Goal: Task Accomplishment & Management: Manage account settings

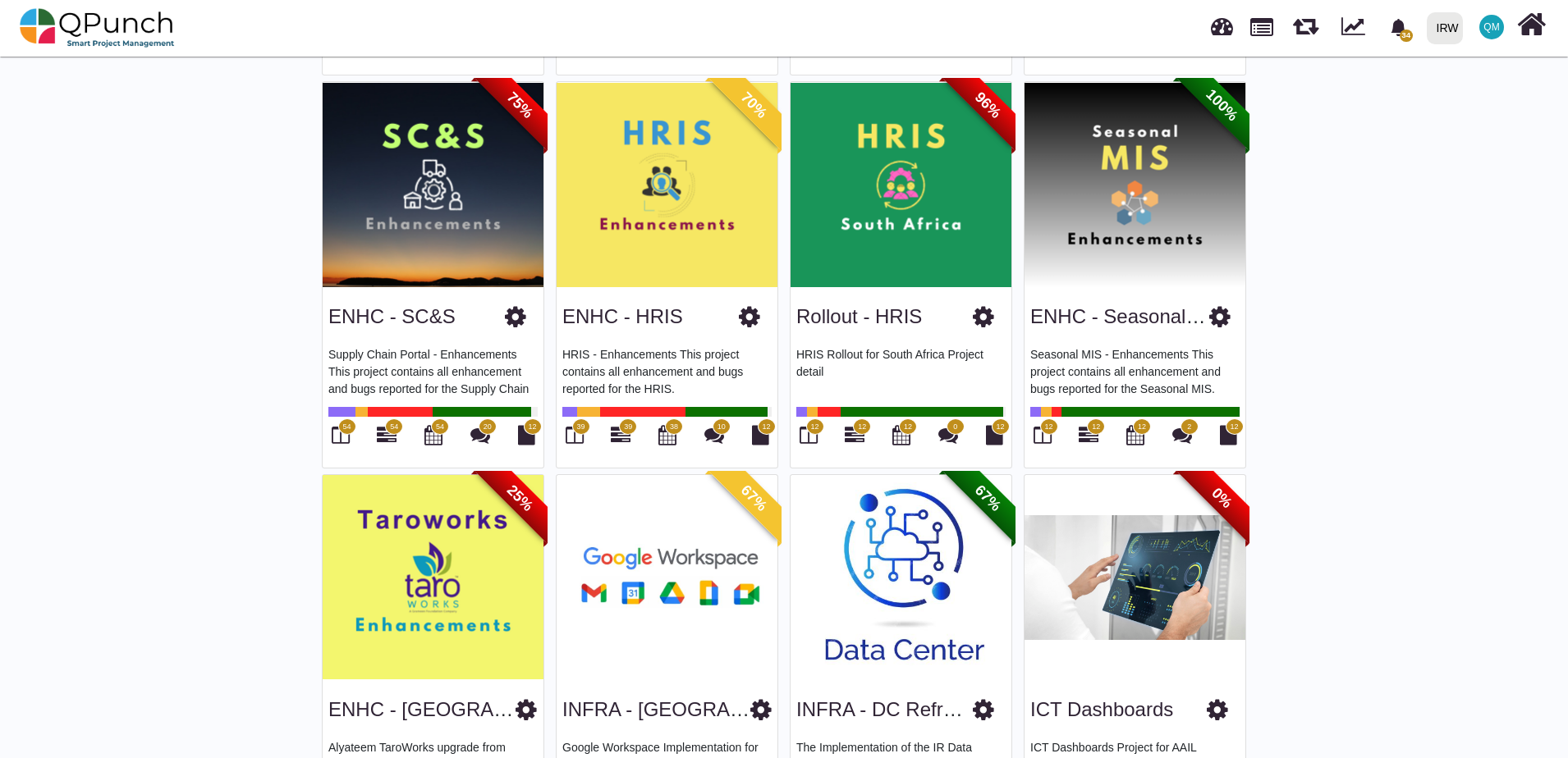
scroll to position [600, 0]
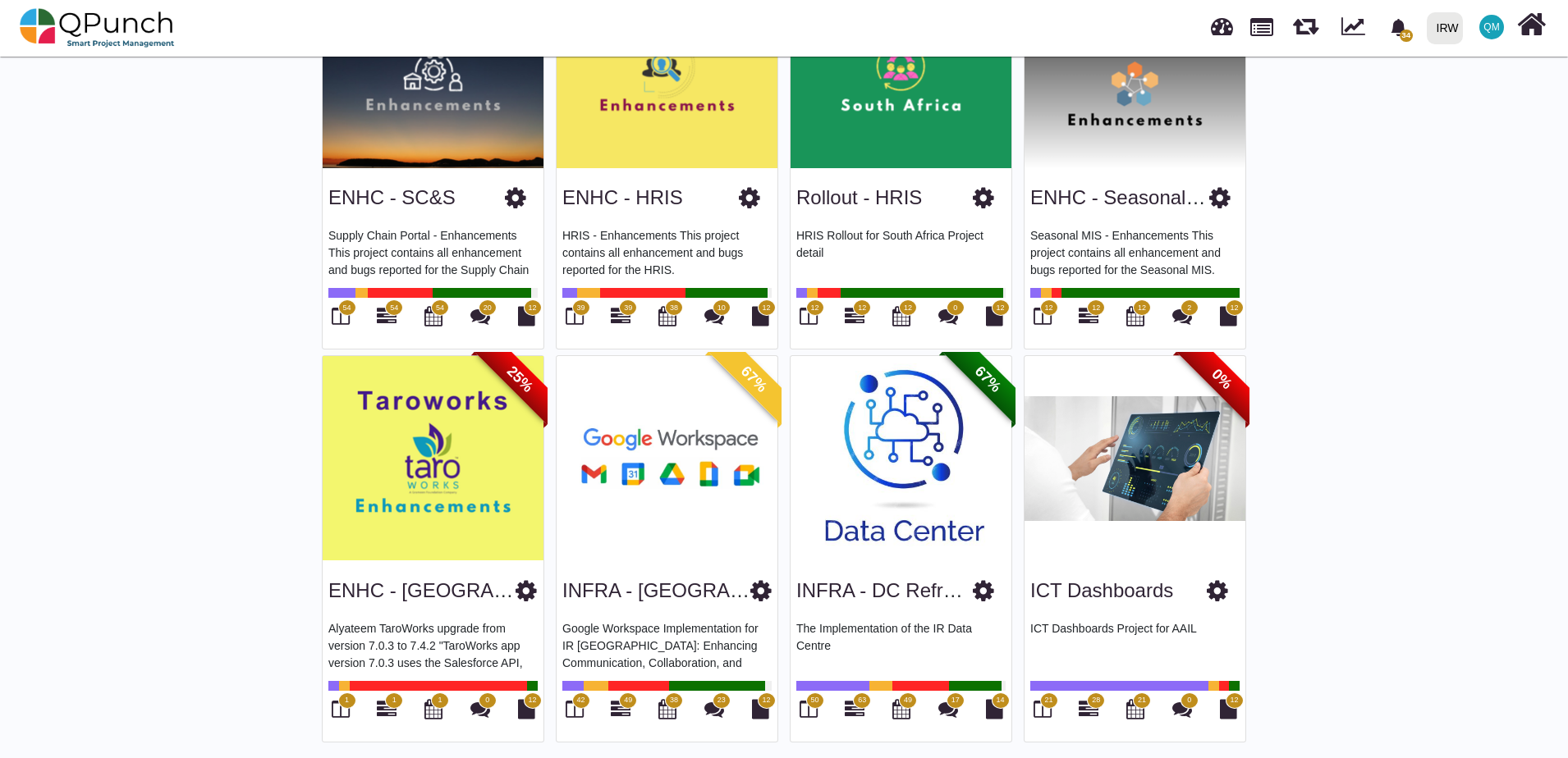
click at [1114, 573] on div "ICT Dashboards" at bounding box center [1135, 588] width 210 height 42
click at [1111, 588] on link "ICT Dashboards" at bounding box center [1102, 591] width 143 height 22
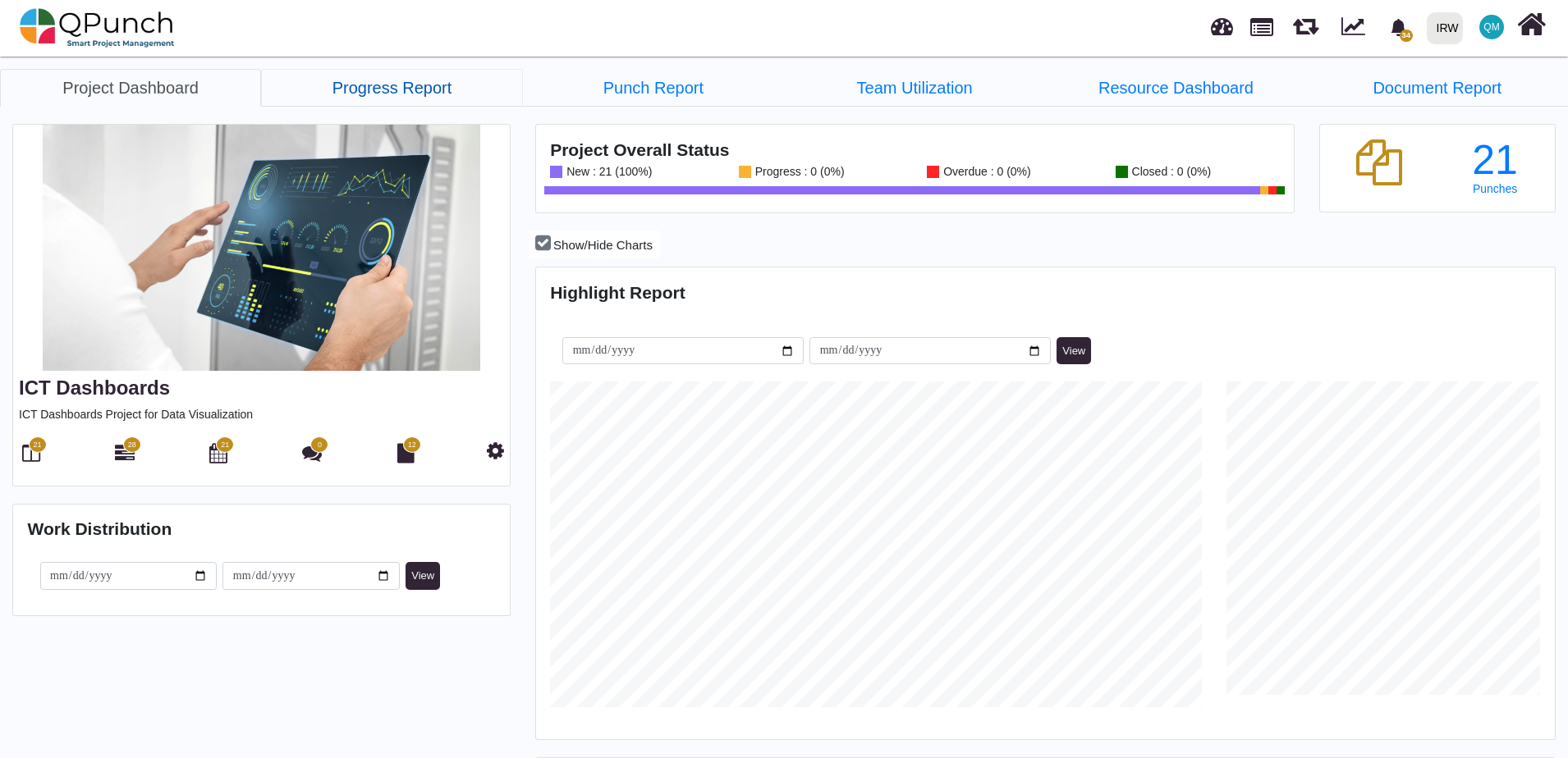
scroll to position [326, 338]
click at [117, 453] on icon at bounding box center [125, 453] width 19 height 19
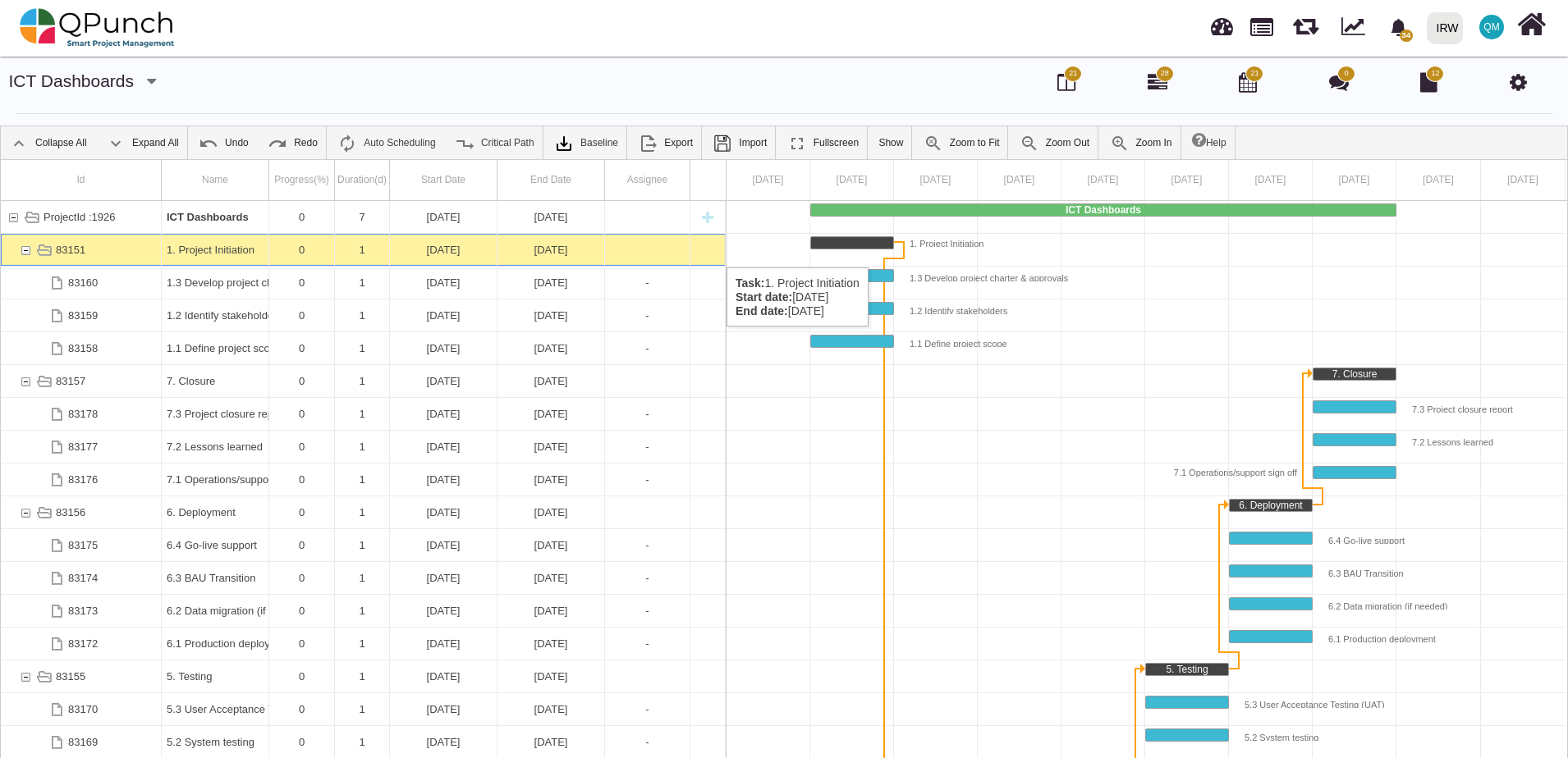
click at [226, 251] on div "1. Project Initiation" at bounding box center [215, 250] width 97 height 32
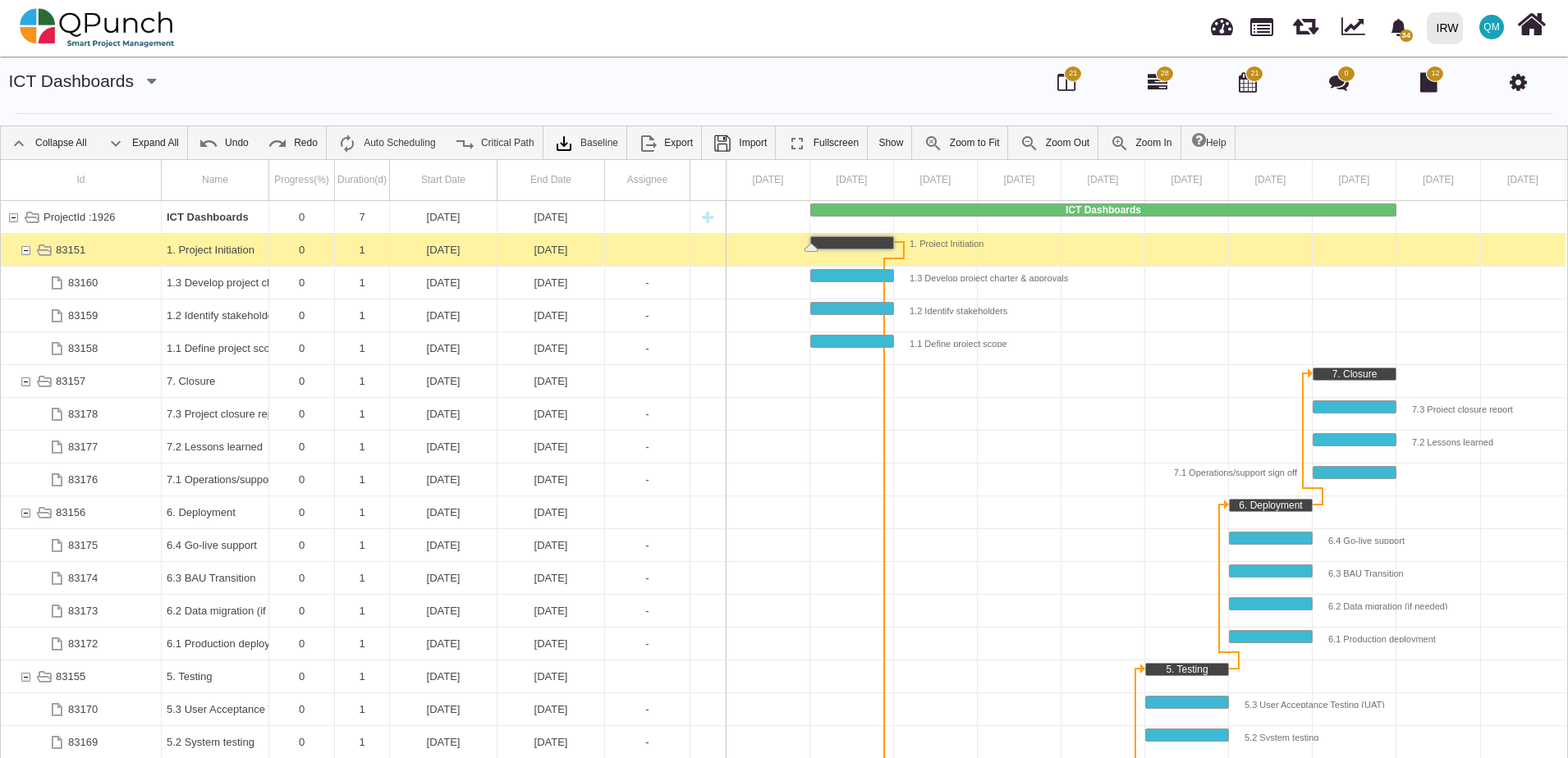
click at [226, 251] on div "1. Project Initiation" at bounding box center [215, 250] width 97 height 32
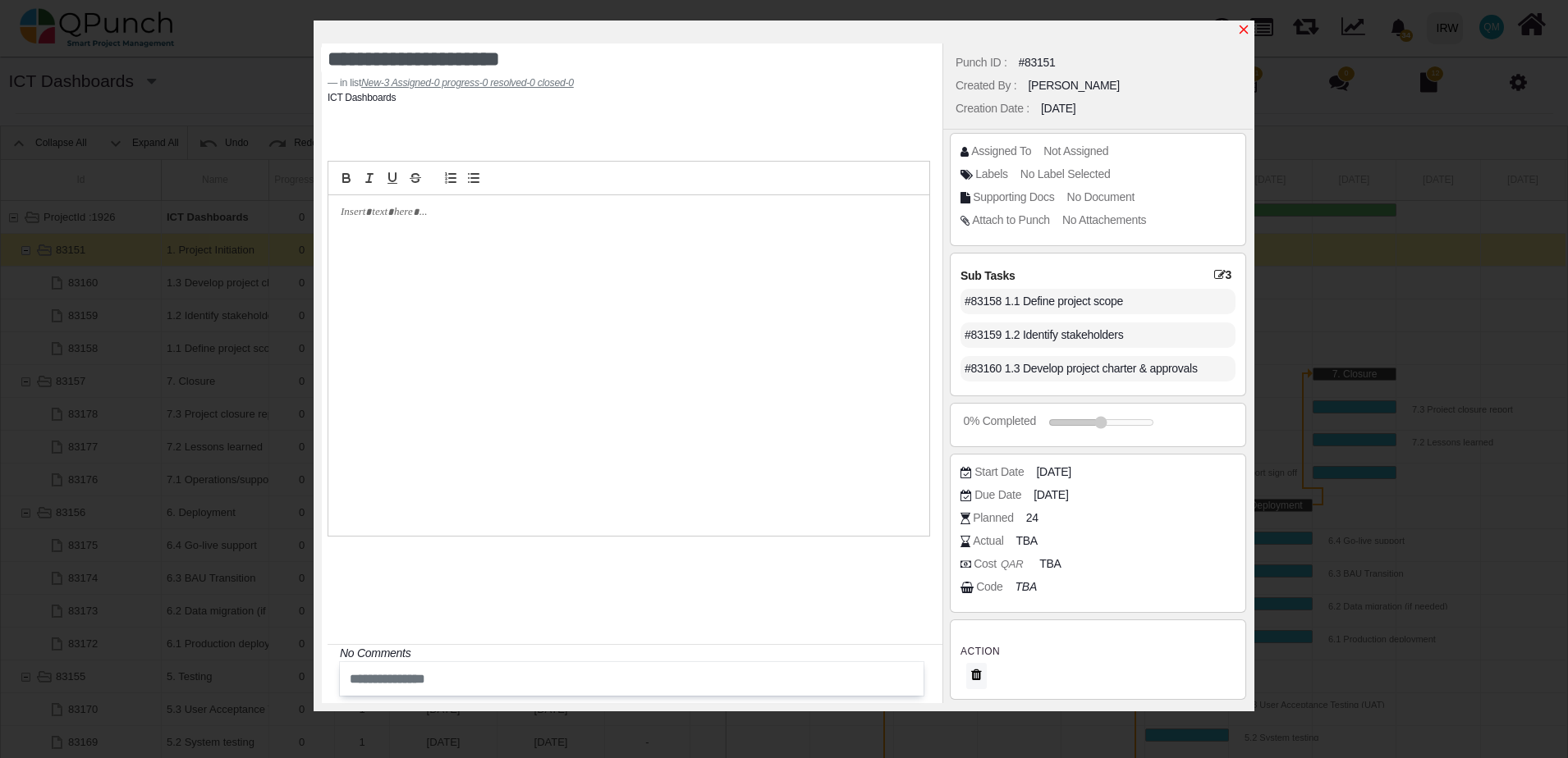
click at [1246, 29] on icon "x" at bounding box center [1244, 29] width 9 height 9
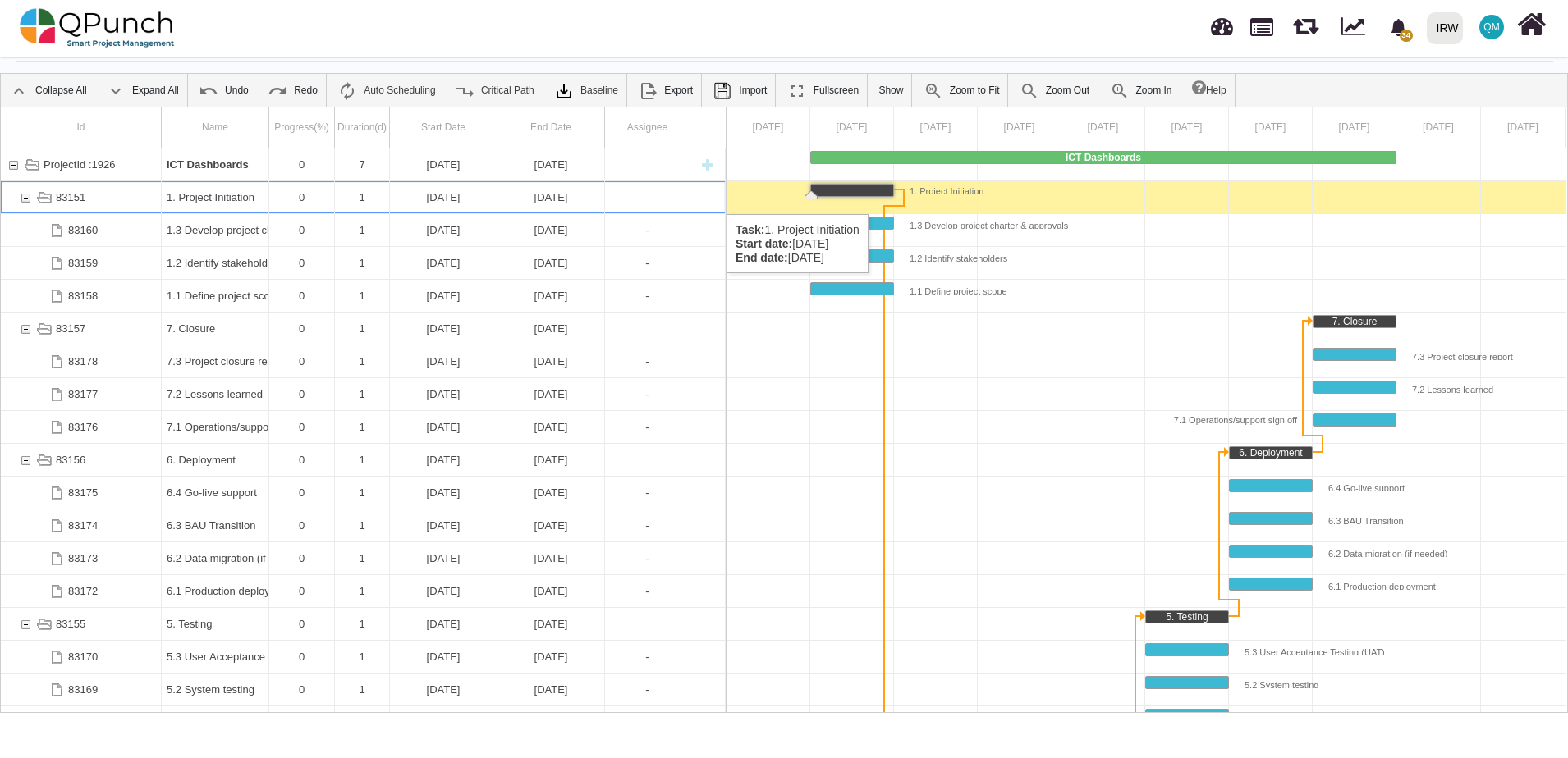
click at [214, 198] on div "1. Project Initiation" at bounding box center [215, 198] width 97 height 32
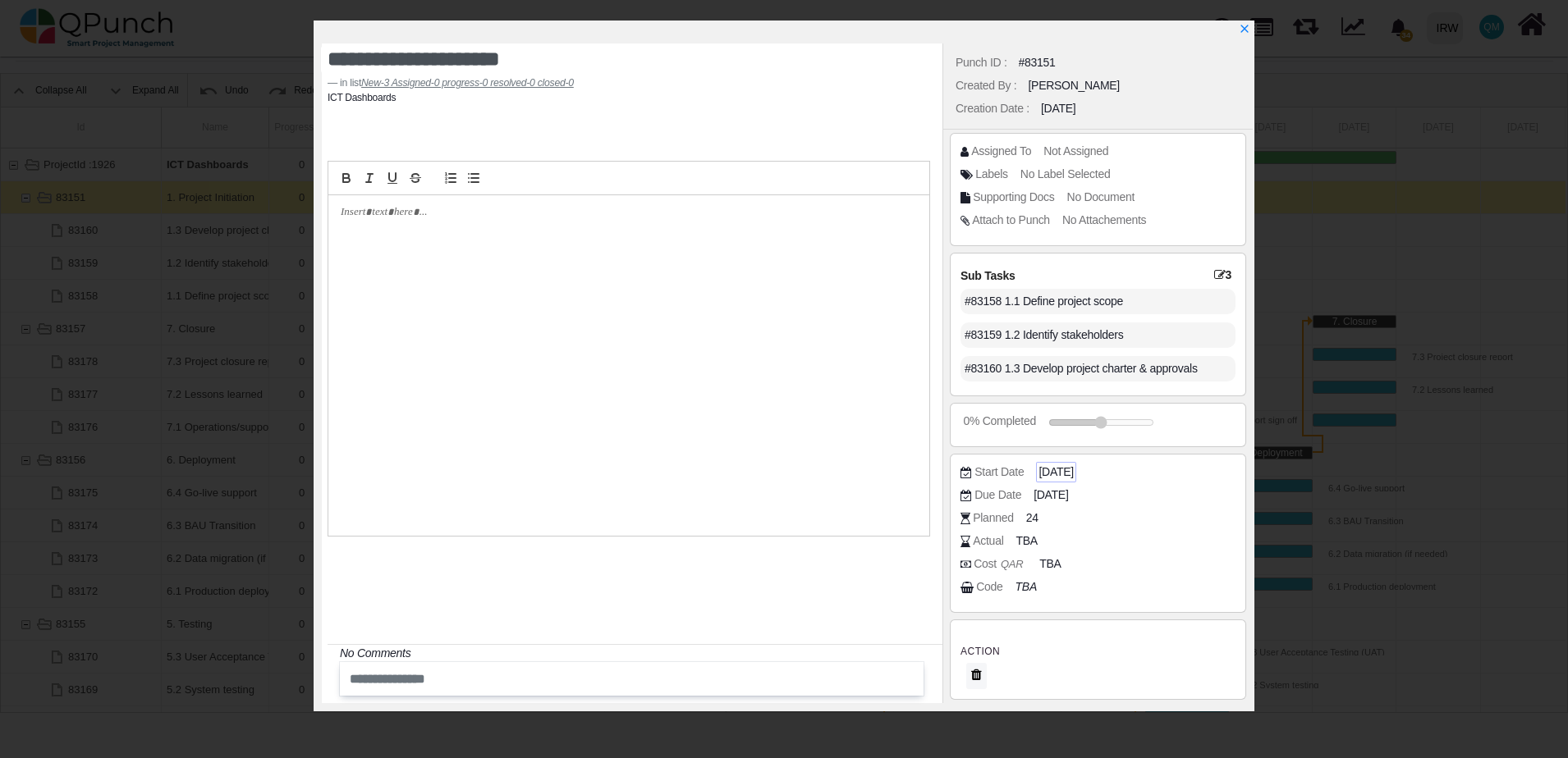
click at [1068, 479] on span "2025-01-01" at bounding box center [1055, 472] width 35 height 17
click at [1073, 469] on span "2025-01-01" at bounding box center [1055, 472] width 35 height 17
click at [1073, 473] on span "2025-01-01" at bounding box center [1055, 472] width 35 height 17
click at [1002, 469] on div "Start Date" at bounding box center [999, 472] width 50 height 17
click at [1056, 471] on span "2025-01-01" at bounding box center [1055, 472] width 35 height 17
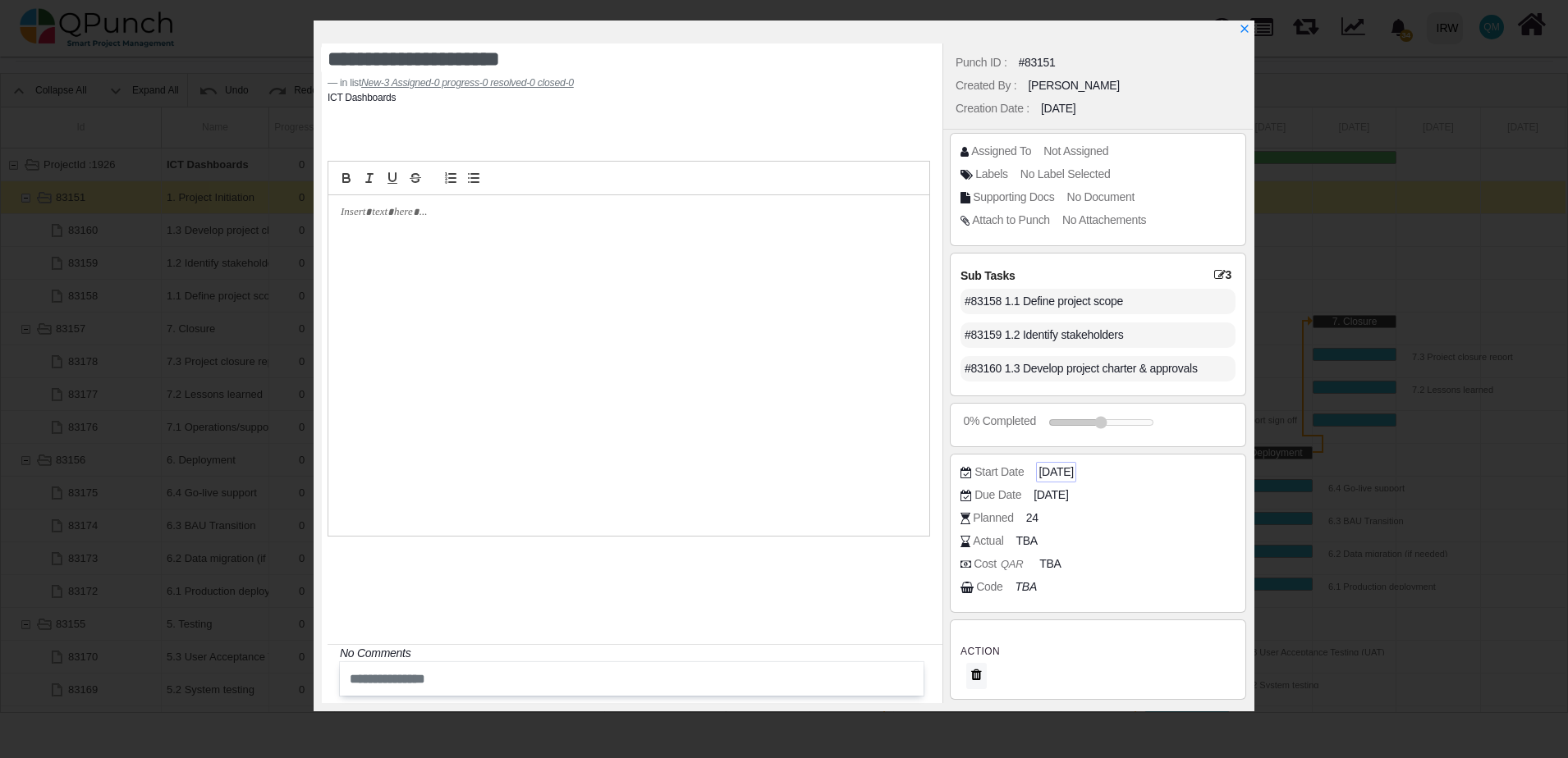
click at [1050, 471] on span "2025-01-01" at bounding box center [1055, 472] width 35 height 17
drag, startPoint x: 1050, startPoint y: 471, endPoint x: 1071, endPoint y: 472, distance: 21.0
click at [1071, 472] on span "2025-01-01" at bounding box center [1055, 472] width 35 height 17
click at [1067, 472] on span "2025-01-01" at bounding box center [1055, 472] width 35 height 17
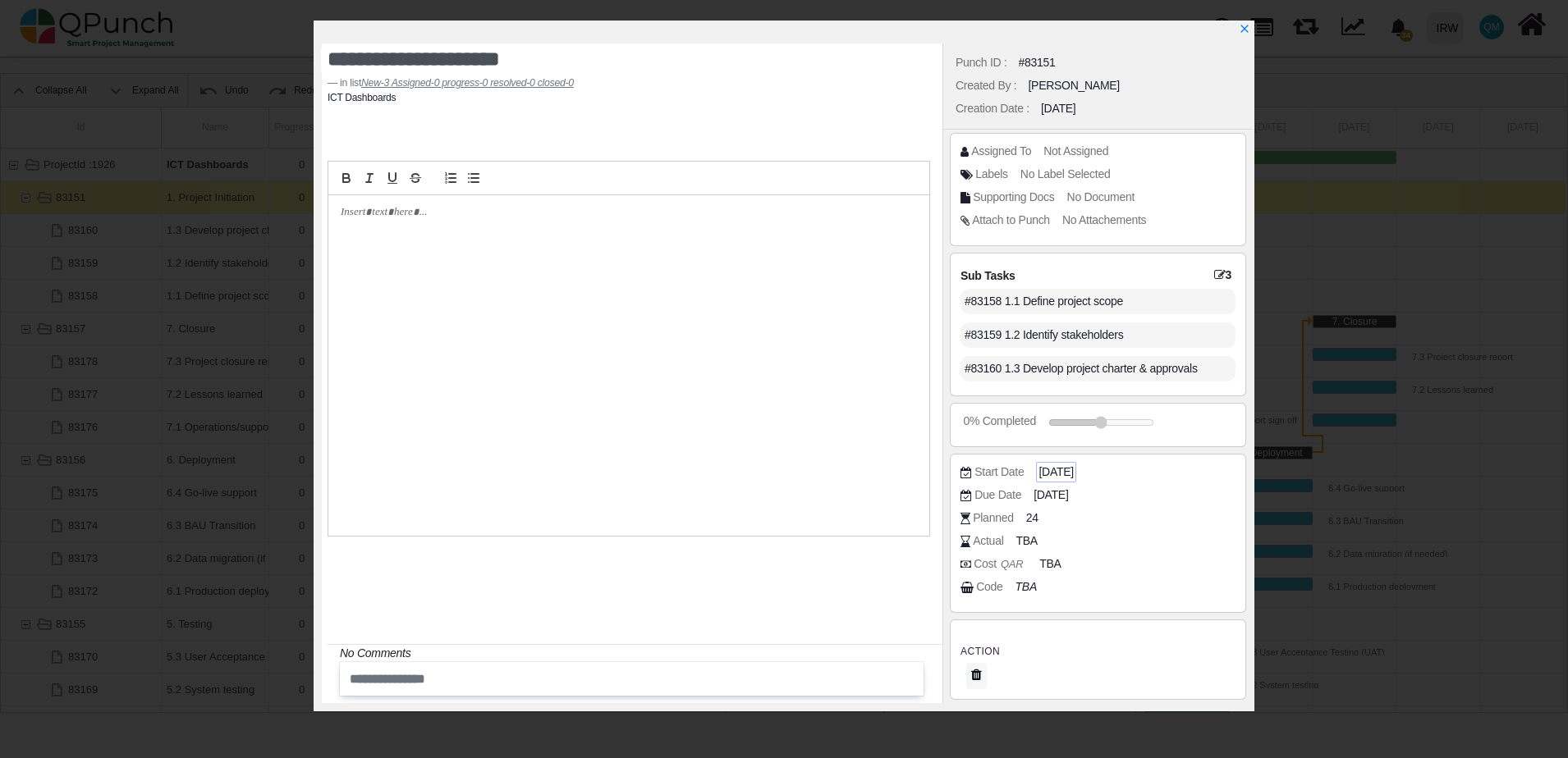
click at [1067, 472] on span "2025-01-01" at bounding box center [1055, 472] width 35 height 17
click at [1060, 472] on span "2025-01-01" at bounding box center [1055, 472] width 35 height 17
click at [1246, 29] on icon "x" at bounding box center [1244, 29] width 9 height 9
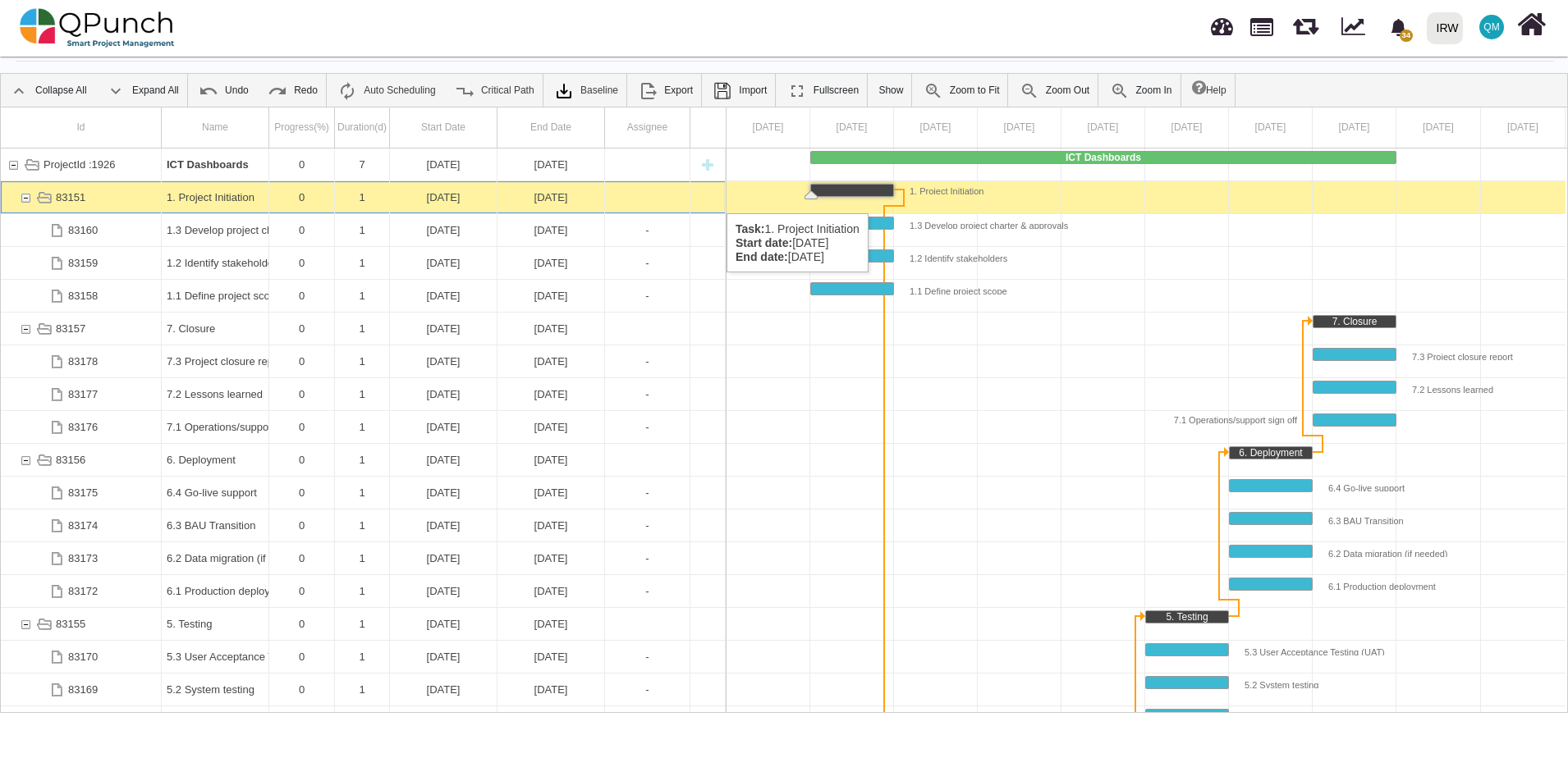
click at [242, 197] on div "1. Project Initiation" at bounding box center [215, 198] width 97 height 32
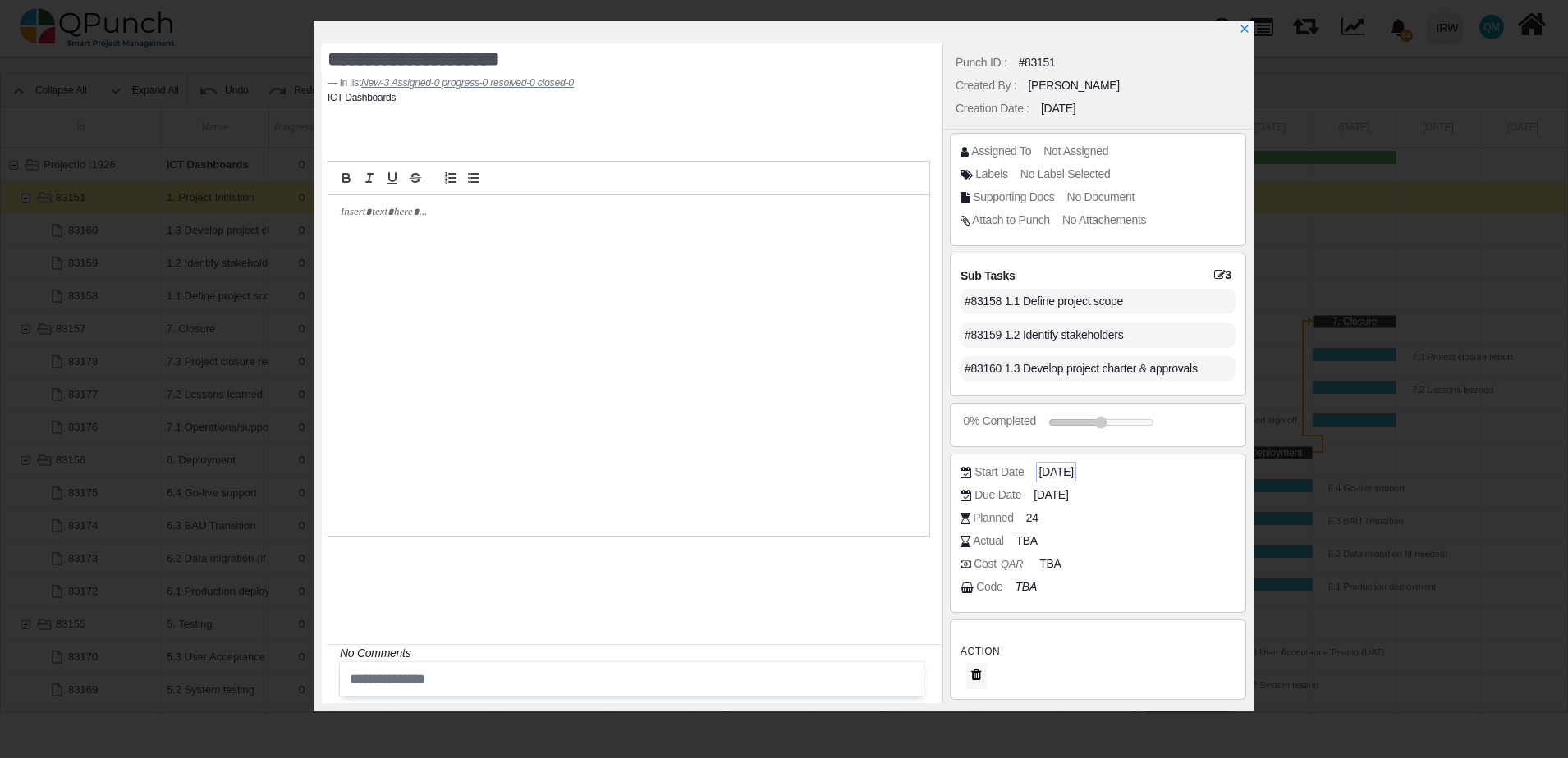
click at [1073, 475] on span "2025-01-01" at bounding box center [1055, 472] width 35 height 17
drag, startPoint x: 1074, startPoint y: 475, endPoint x: 1089, endPoint y: 474, distance: 15.0
click at [1073, 474] on span "2025-01-01" at bounding box center [1055, 472] width 35 height 17
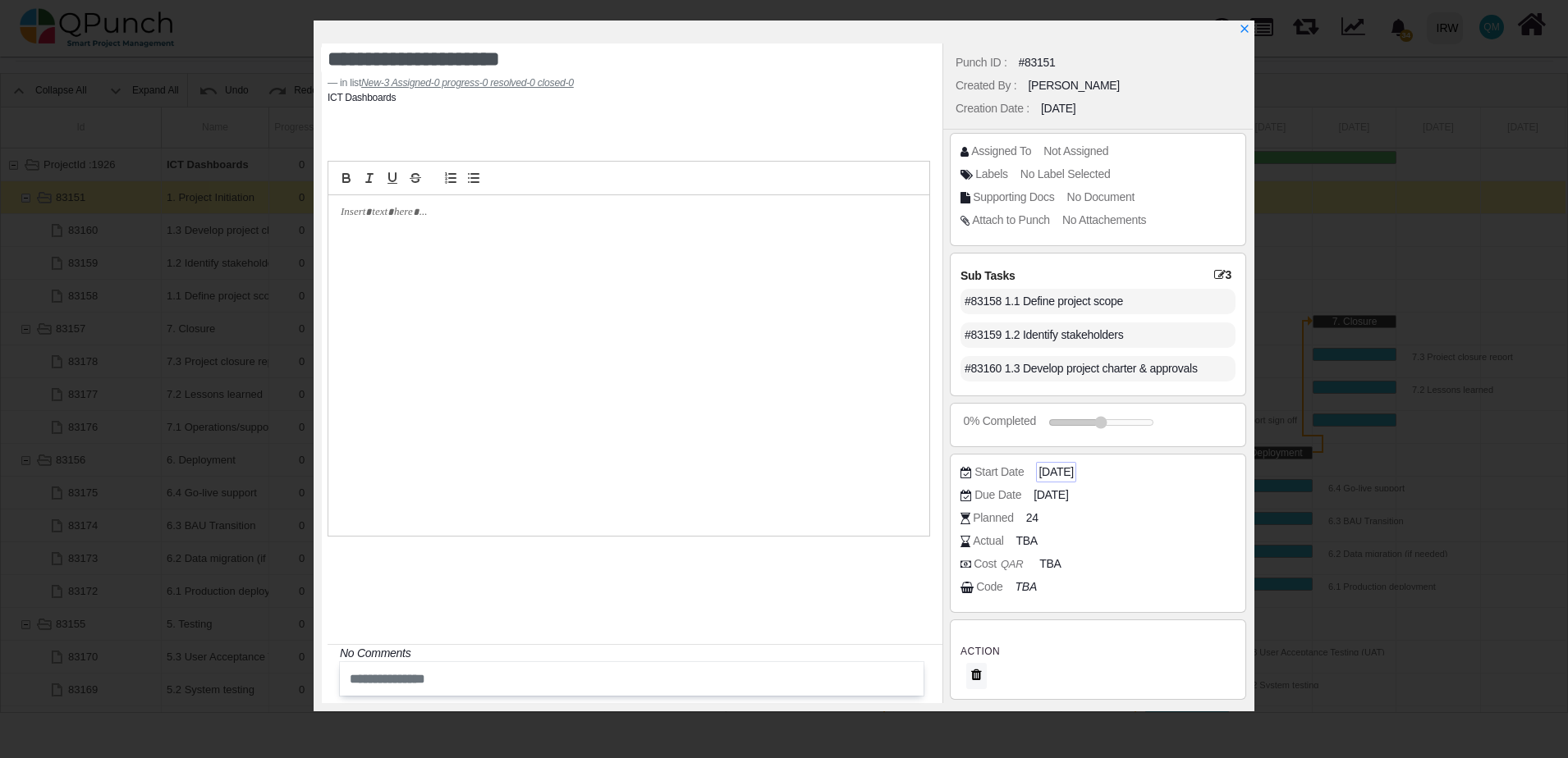
click at [1073, 474] on span "2025-01-01" at bounding box center [1055, 472] width 35 height 17
drag, startPoint x: 1089, startPoint y: 474, endPoint x: 1079, endPoint y: 473, distance: 10.0
click at [1073, 473] on span "2025-01-01" at bounding box center [1055, 472] width 35 height 17
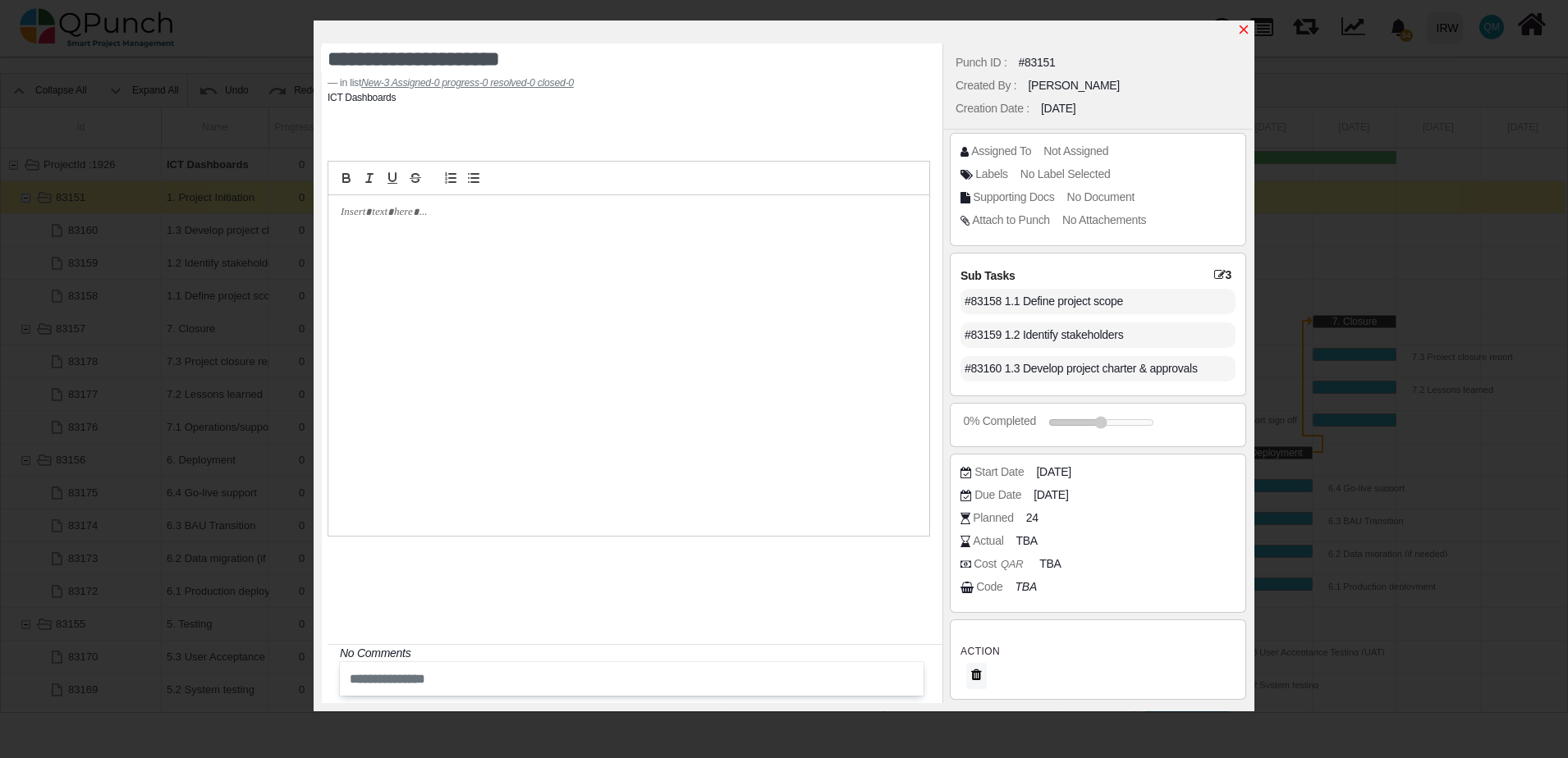
click at [1250, 31] on icon "x" at bounding box center [1244, 29] width 13 height 13
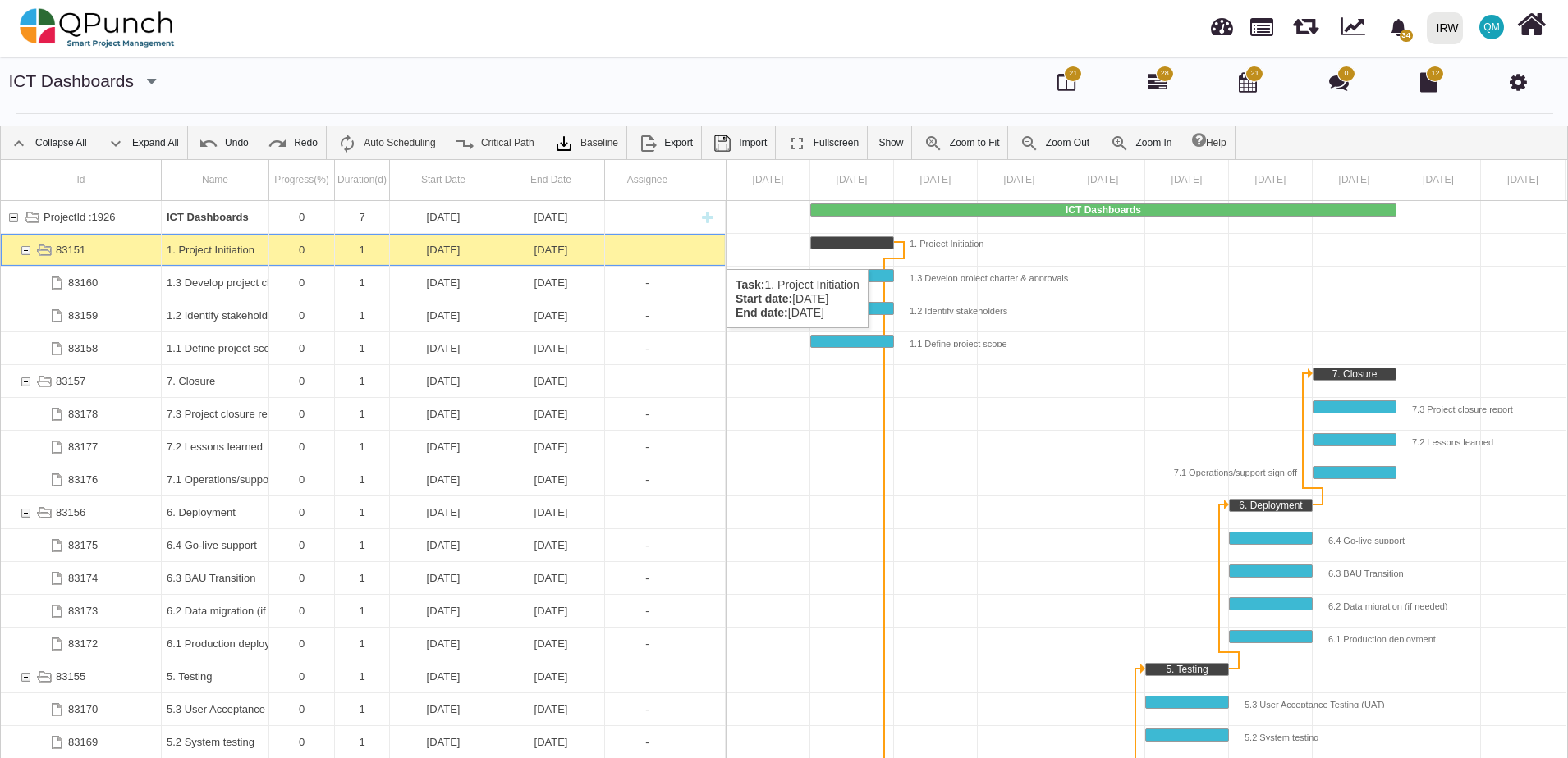
click at [224, 252] on div "1. Project Initiation" at bounding box center [215, 250] width 97 height 32
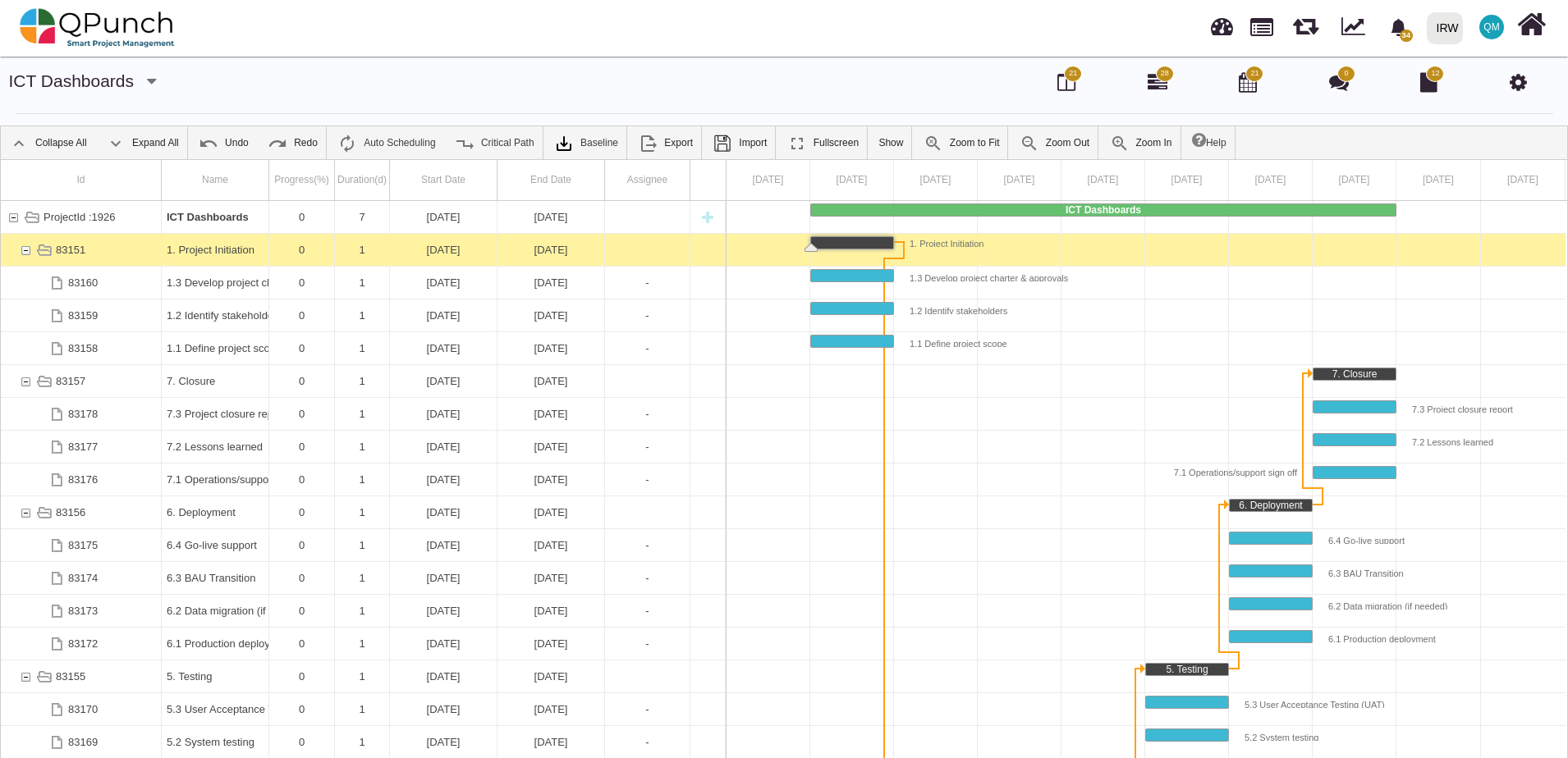
click at [224, 252] on div "1. Project Initiation" at bounding box center [215, 250] width 97 height 32
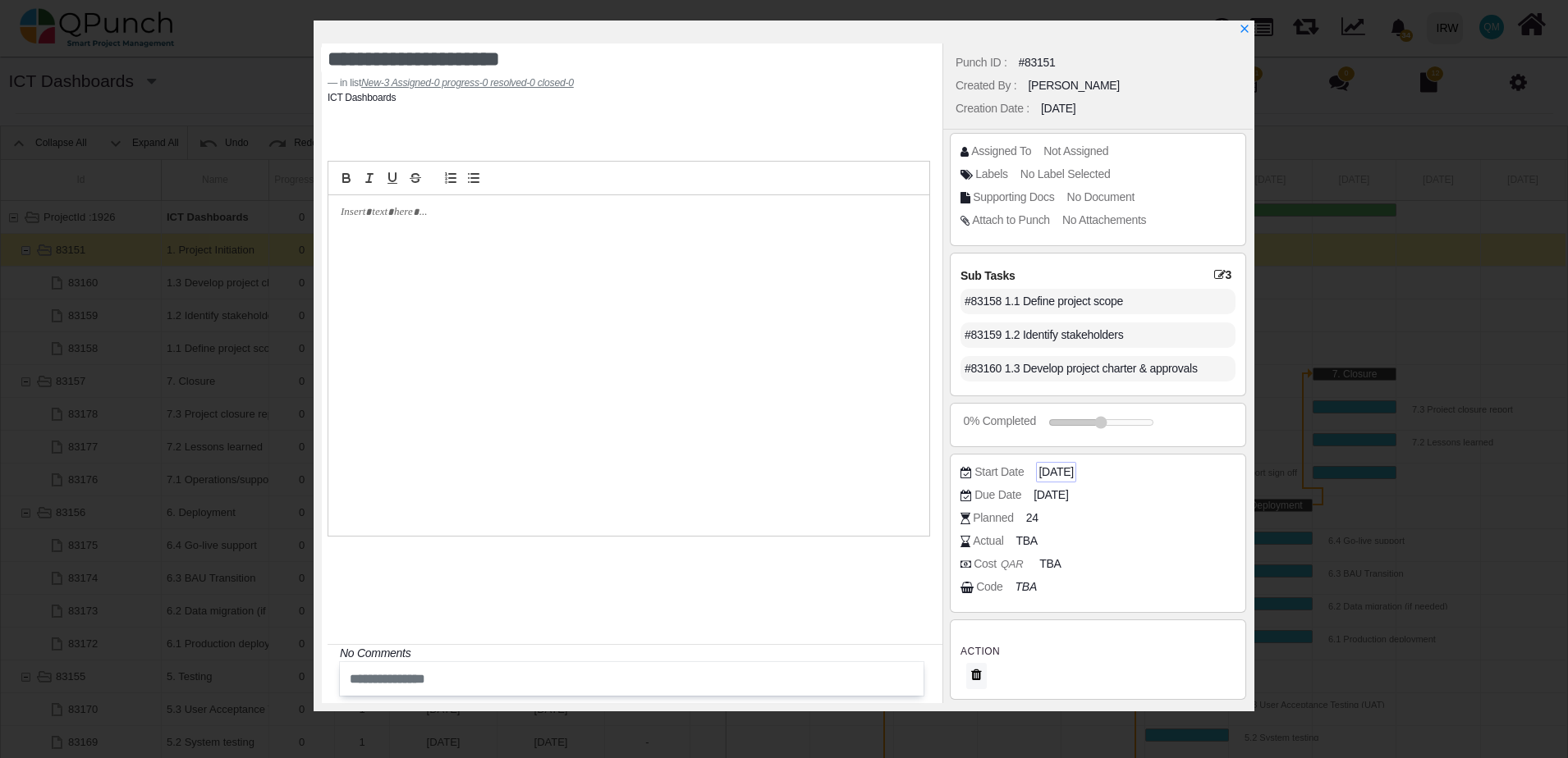
click at [1048, 470] on span "[DATE]" at bounding box center [1055, 472] width 35 height 17
click at [1073, 470] on span "[DATE]" at bounding box center [1055, 472] width 35 height 17
click at [1073, 474] on span "2025-01-01" at bounding box center [1055, 472] width 35 height 17
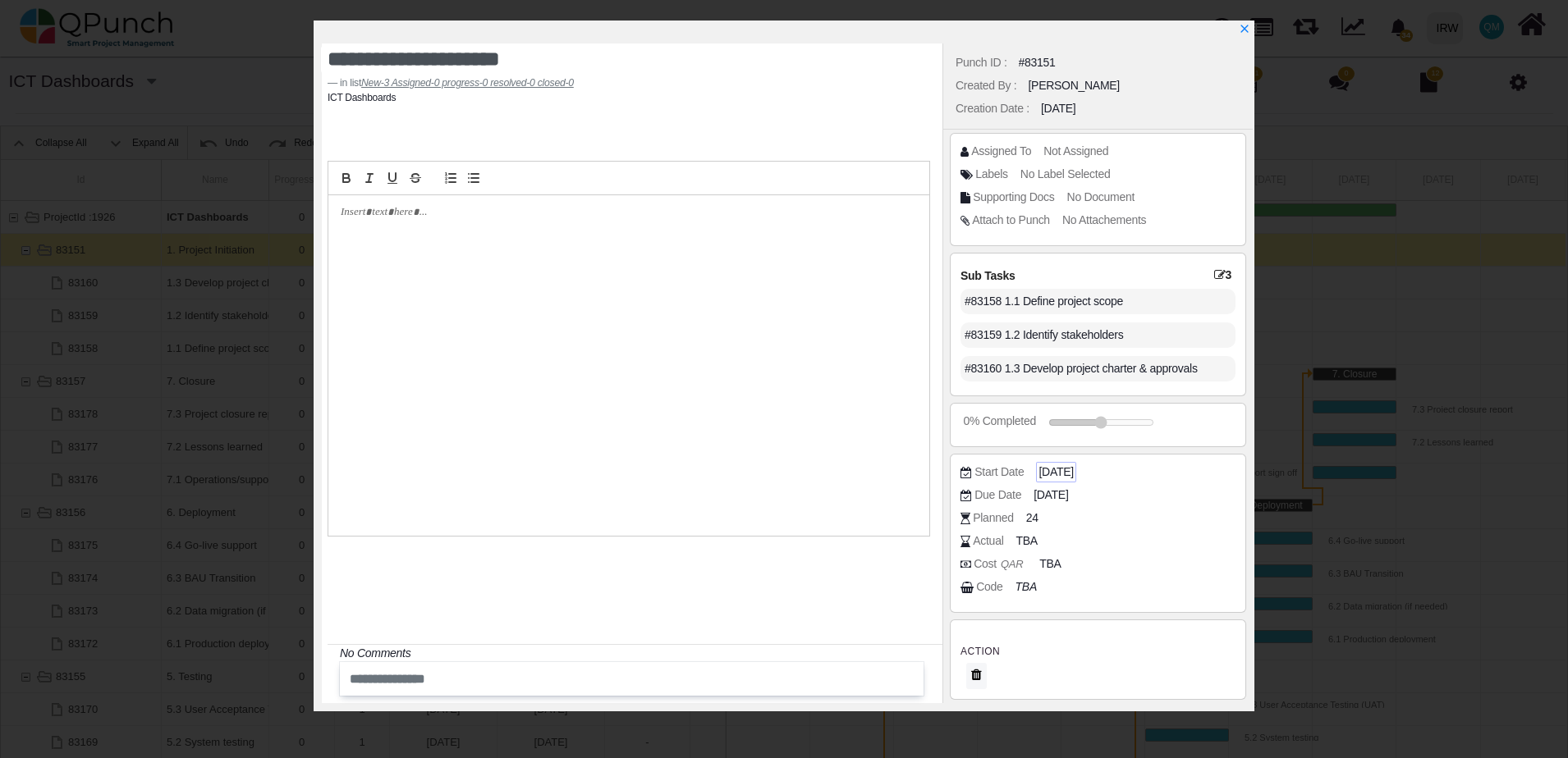
click at [1073, 474] on span "2025-01-01" at bounding box center [1055, 472] width 35 height 17
click at [1247, 30] on icon "x" at bounding box center [1244, 29] width 13 height 13
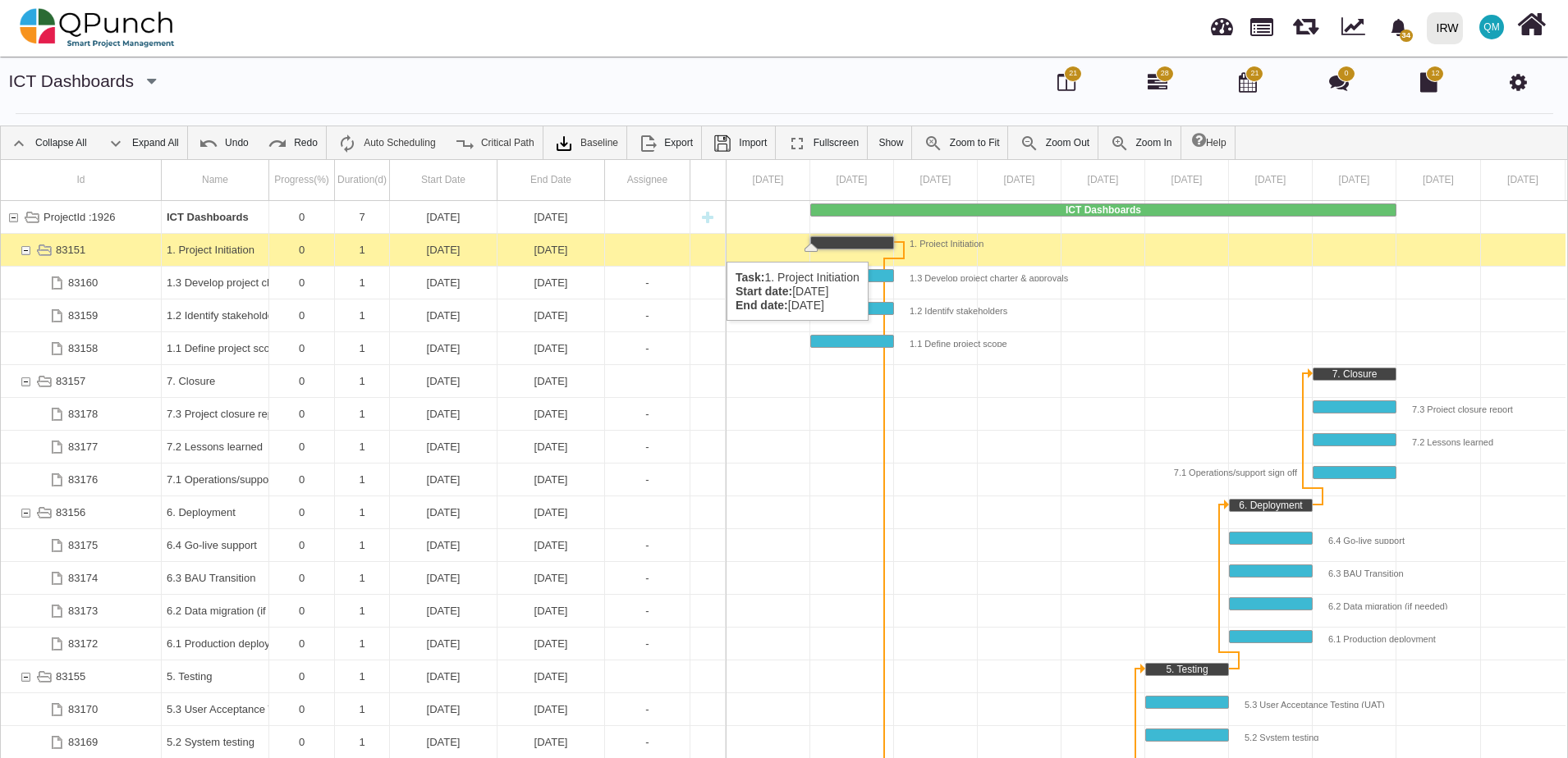
drag, startPoint x: 210, startPoint y: 246, endPoint x: 182, endPoint y: 247, distance: 28.0
click at [182, 247] on div "1. Project Initiation" at bounding box center [215, 250] width 97 height 32
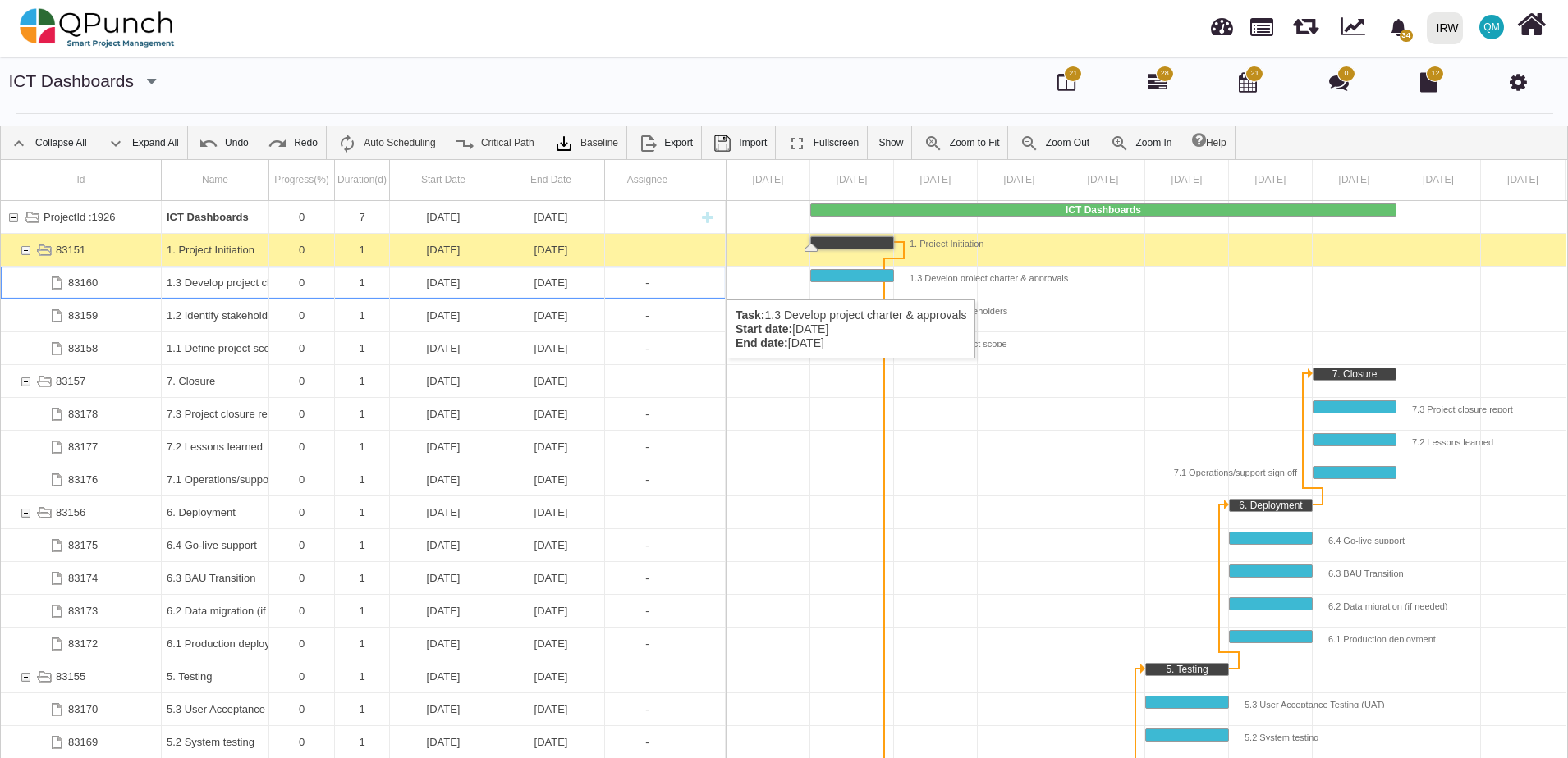
click at [200, 284] on div "1.3 Develop project charter & approvals" at bounding box center [215, 283] width 97 height 32
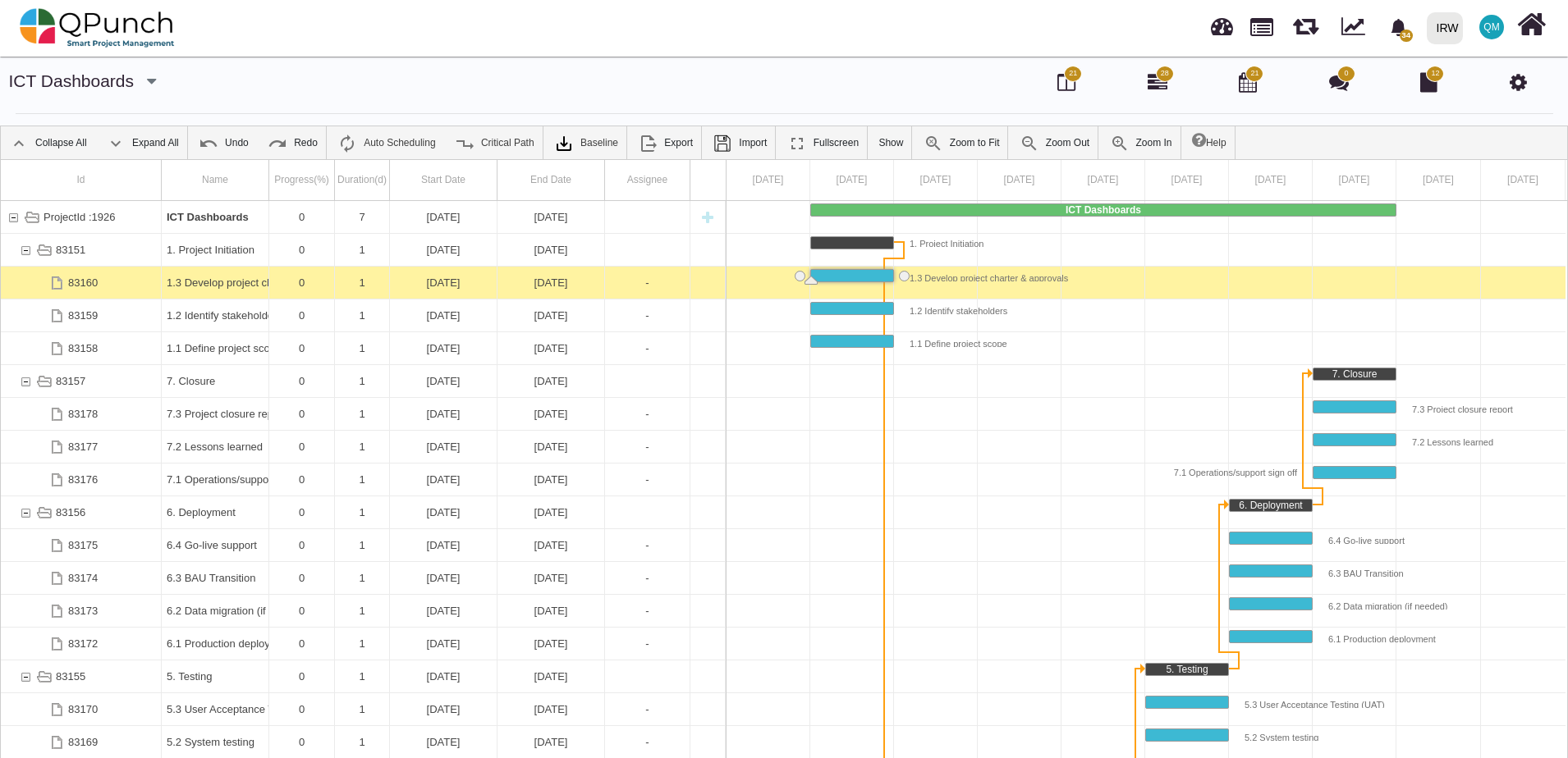
click at [200, 284] on div "1.3 Develop project charter & approvals" at bounding box center [215, 283] width 97 height 32
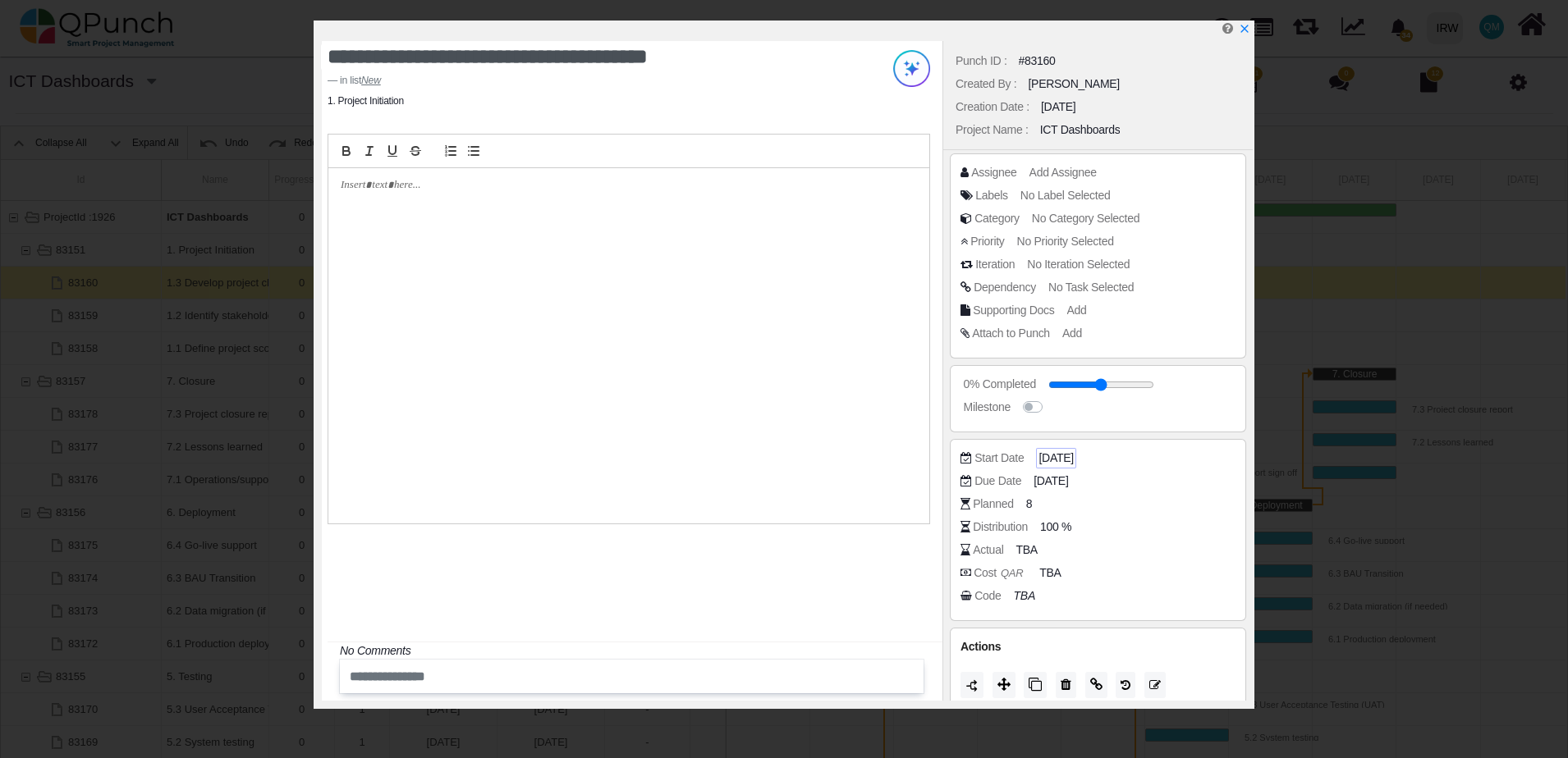
click at [1068, 456] on span "01-01-2025" at bounding box center [1055, 459] width 35 height 17
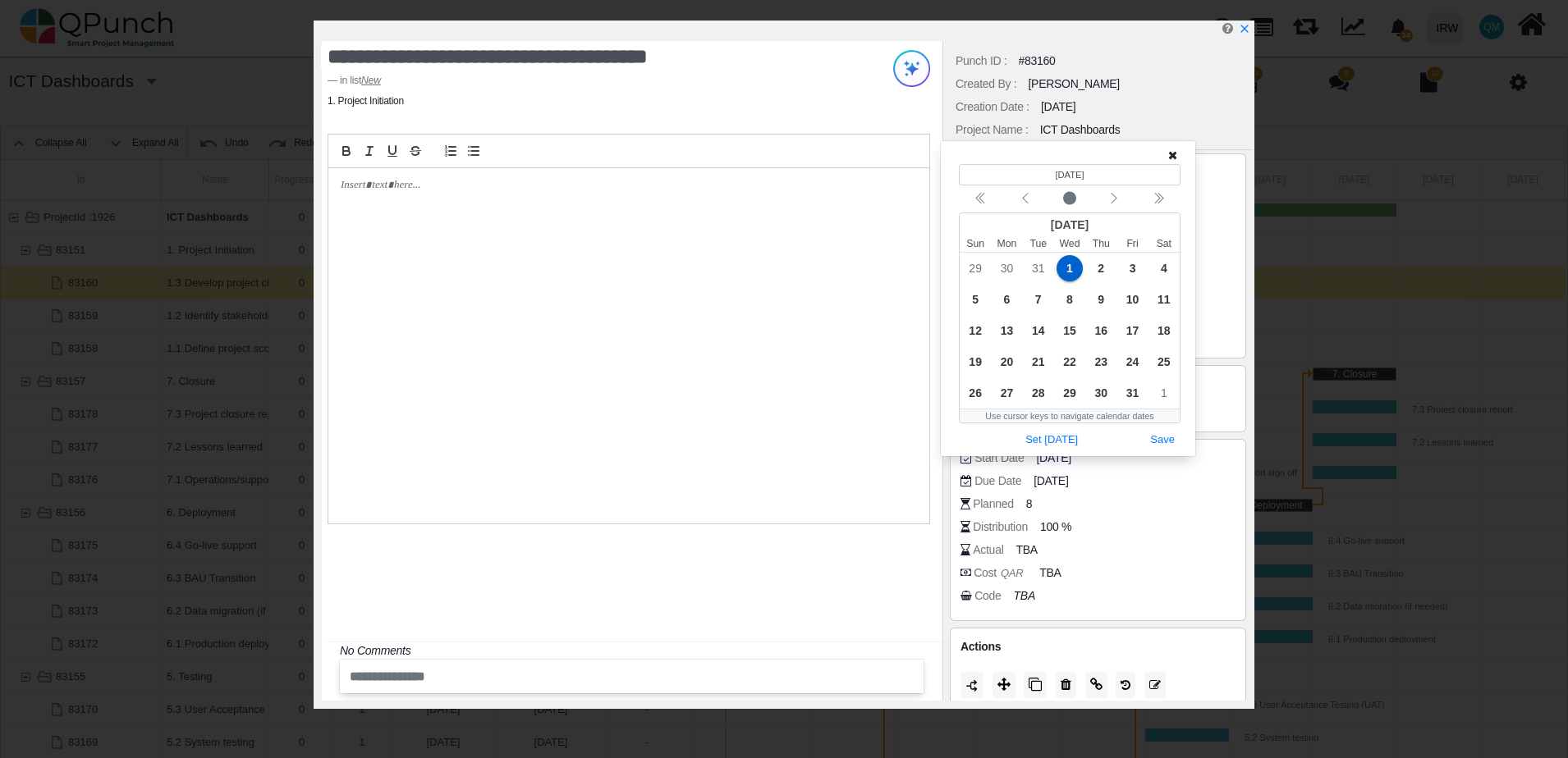
click at [1129, 486] on div "Due Date 01-01-2025" at bounding box center [1102, 481] width 284 height 17
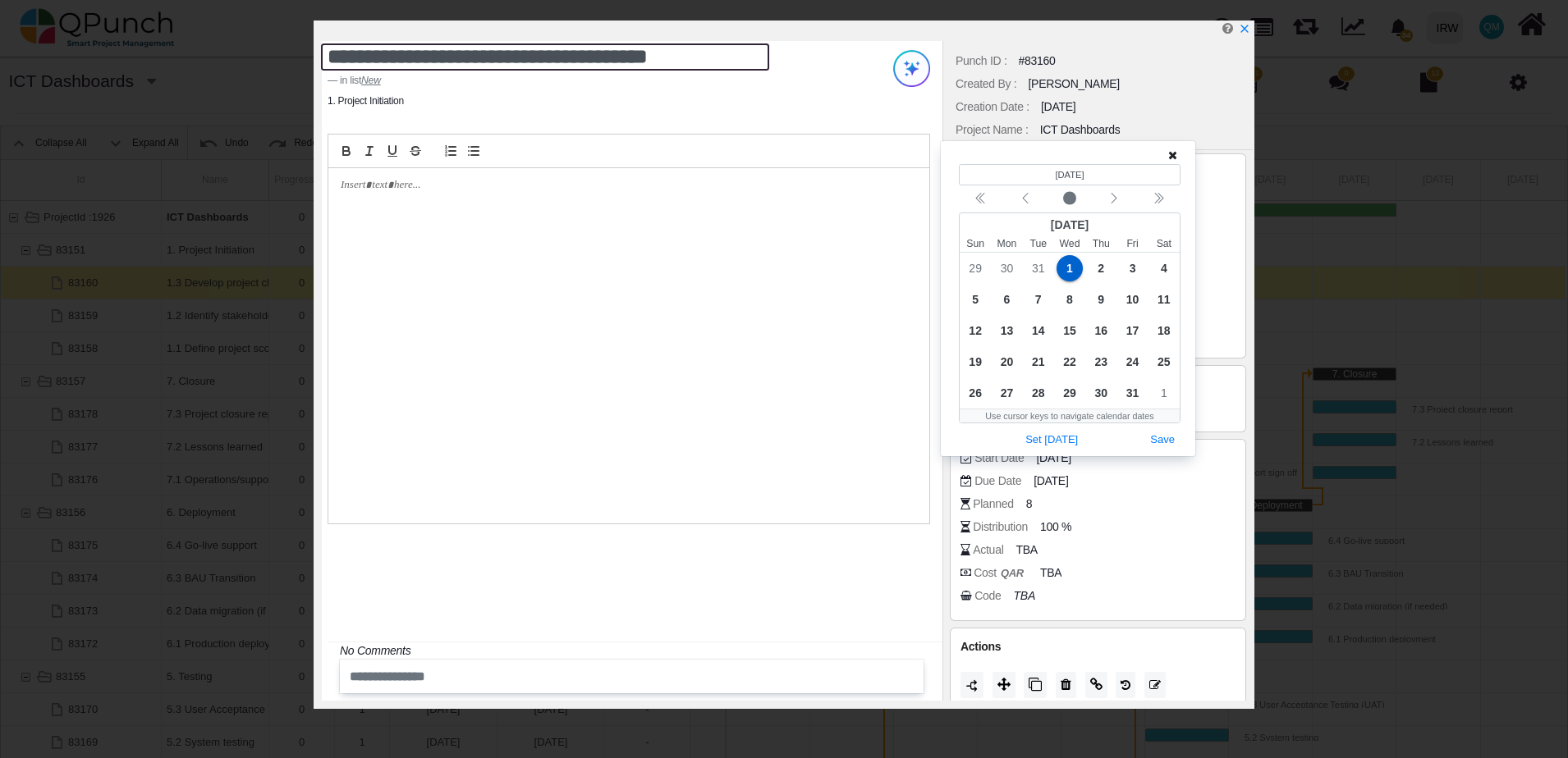
click at [560, 69] on textarea "**********" at bounding box center [545, 57] width 449 height 27
click at [538, 69] on textarea "**********" at bounding box center [545, 57] width 449 height 27
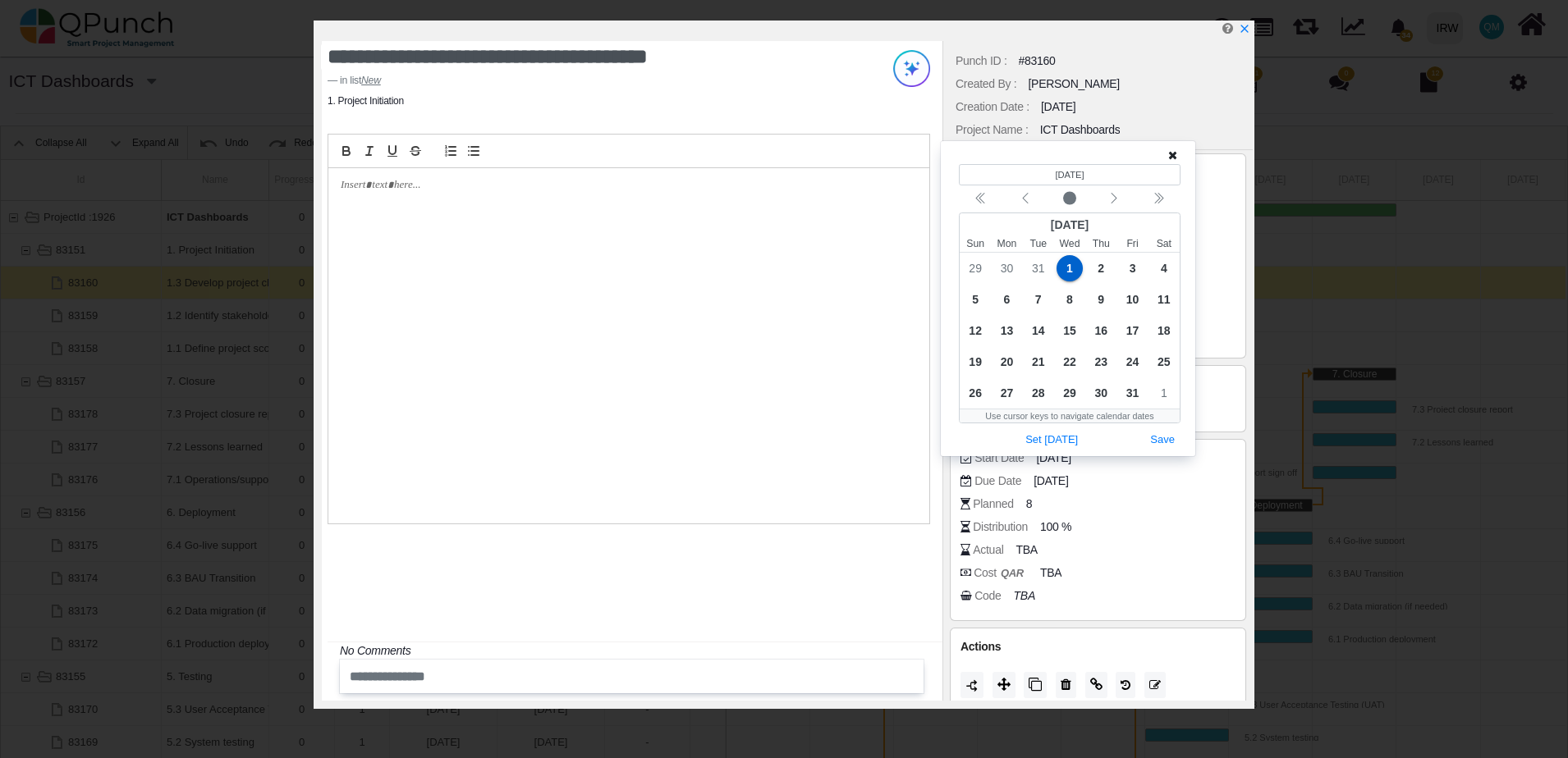
drag, startPoint x: 555, startPoint y: 105, endPoint x: 591, endPoint y: 103, distance: 36.1
click at [555, 105] on div "**********" at bounding box center [631, 371] width 620 height 660
click at [1245, 31] on icon "x" at bounding box center [1244, 29] width 9 height 9
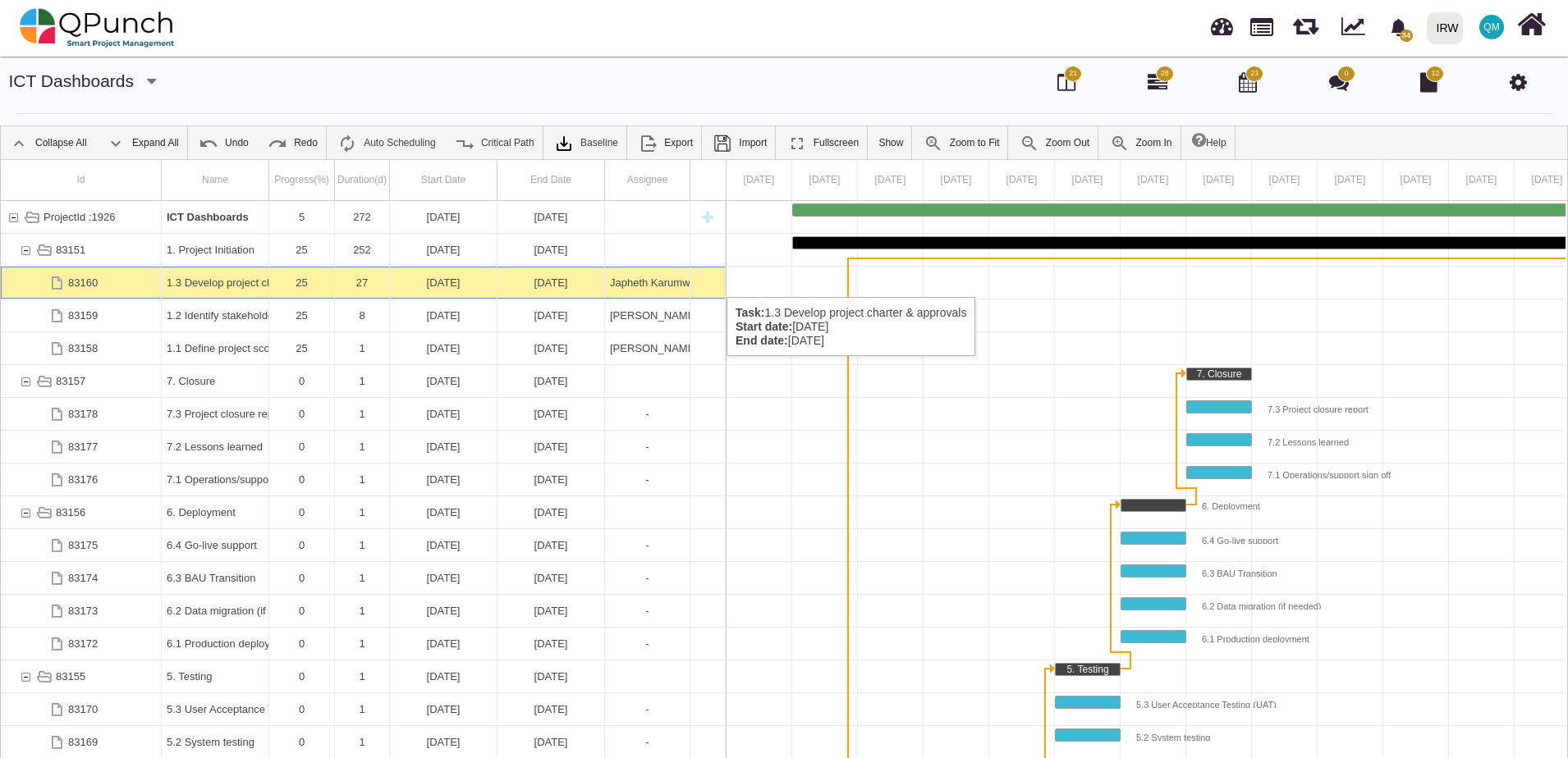
click at [234, 281] on div "1.3 Develop project charter & approvals" at bounding box center [215, 283] width 97 height 32
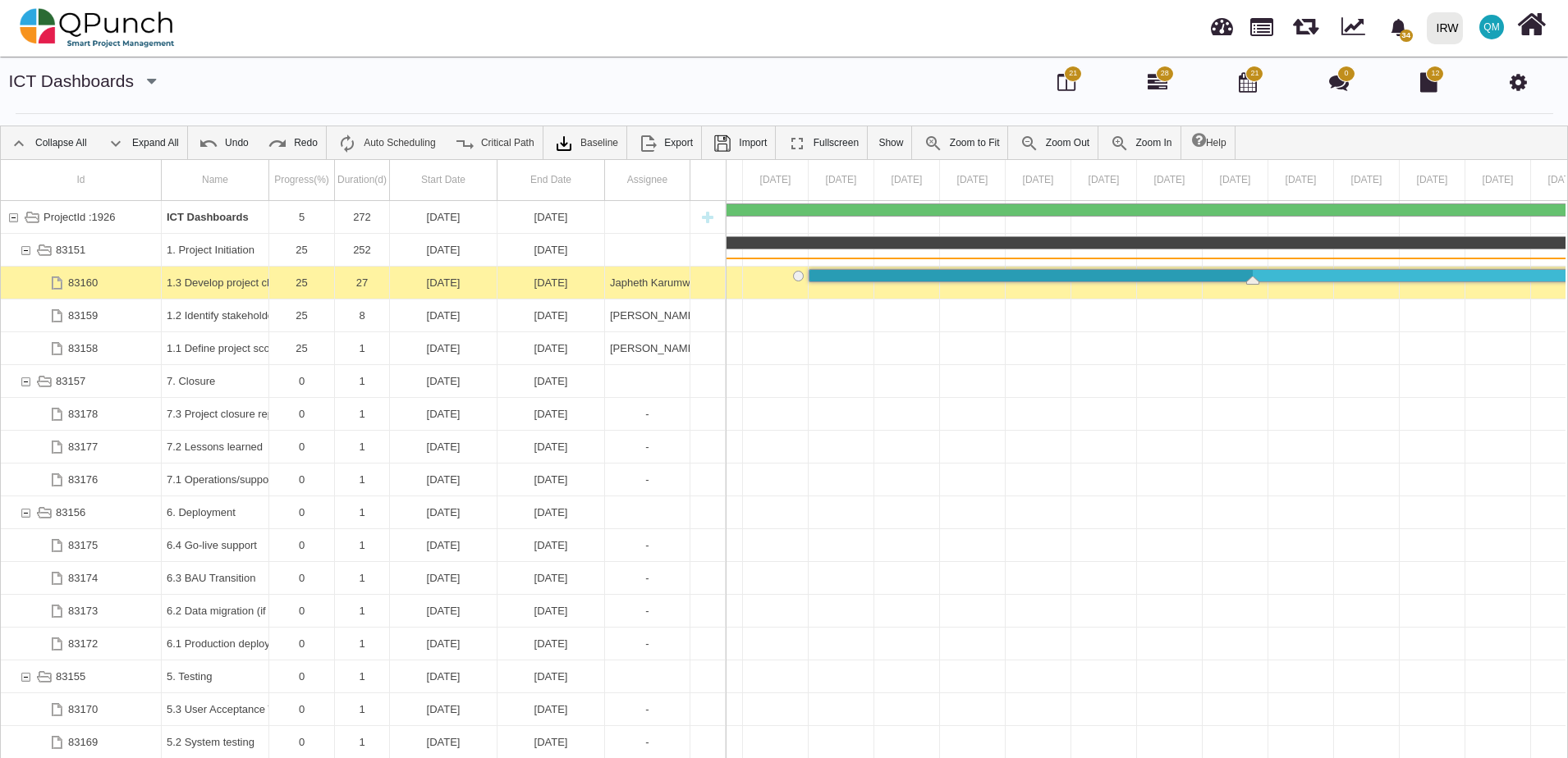
click at [234, 281] on div "1.3 Develop project charter & approvals" at bounding box center [215, 283] width 97 height 32
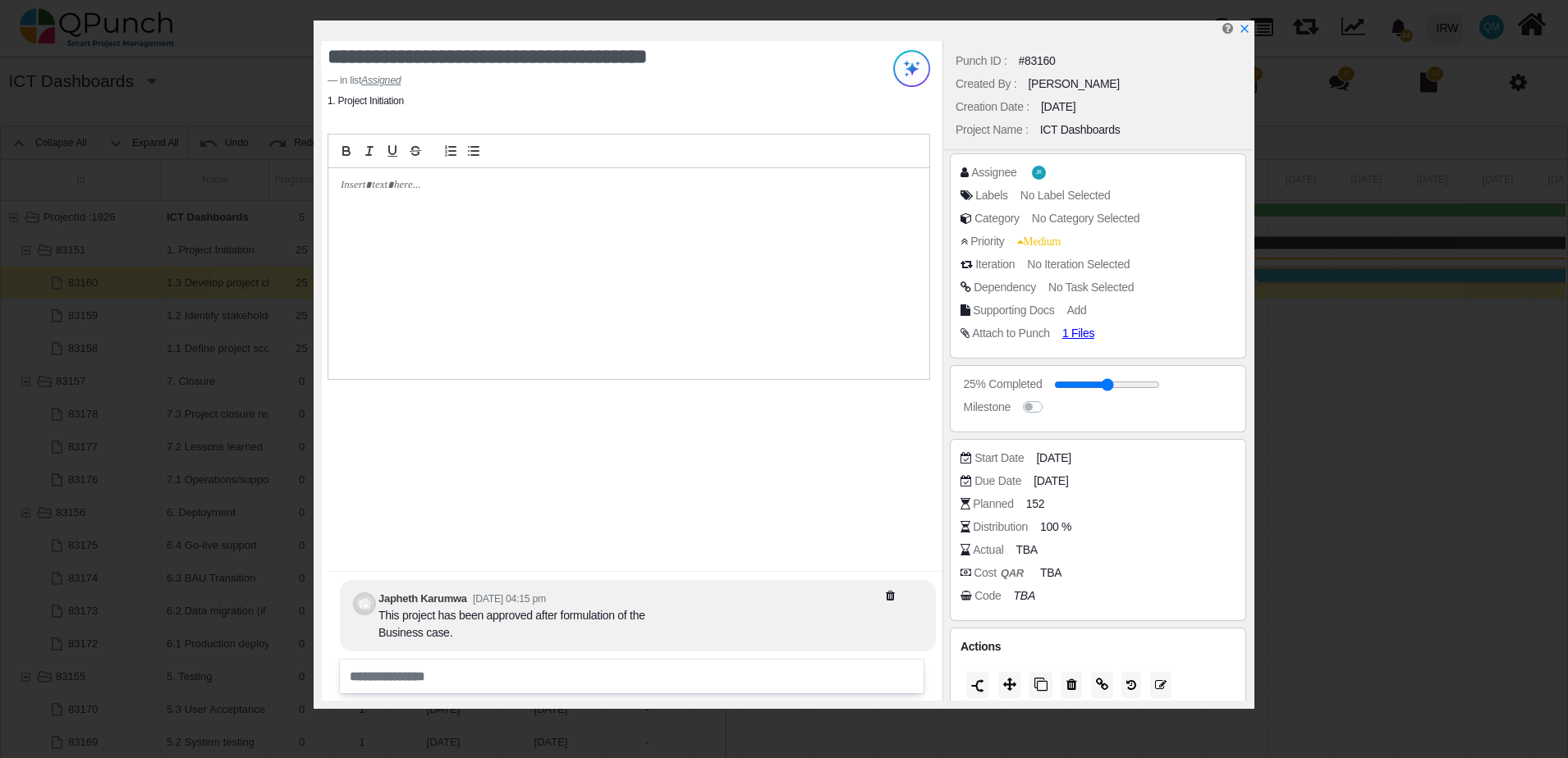
click at [380, 183] on p at bounding box center [625, 186] width 567 height 15
click at [1241, 30] on icon "x" at bounding box center [1244, 29] width 13 height 13
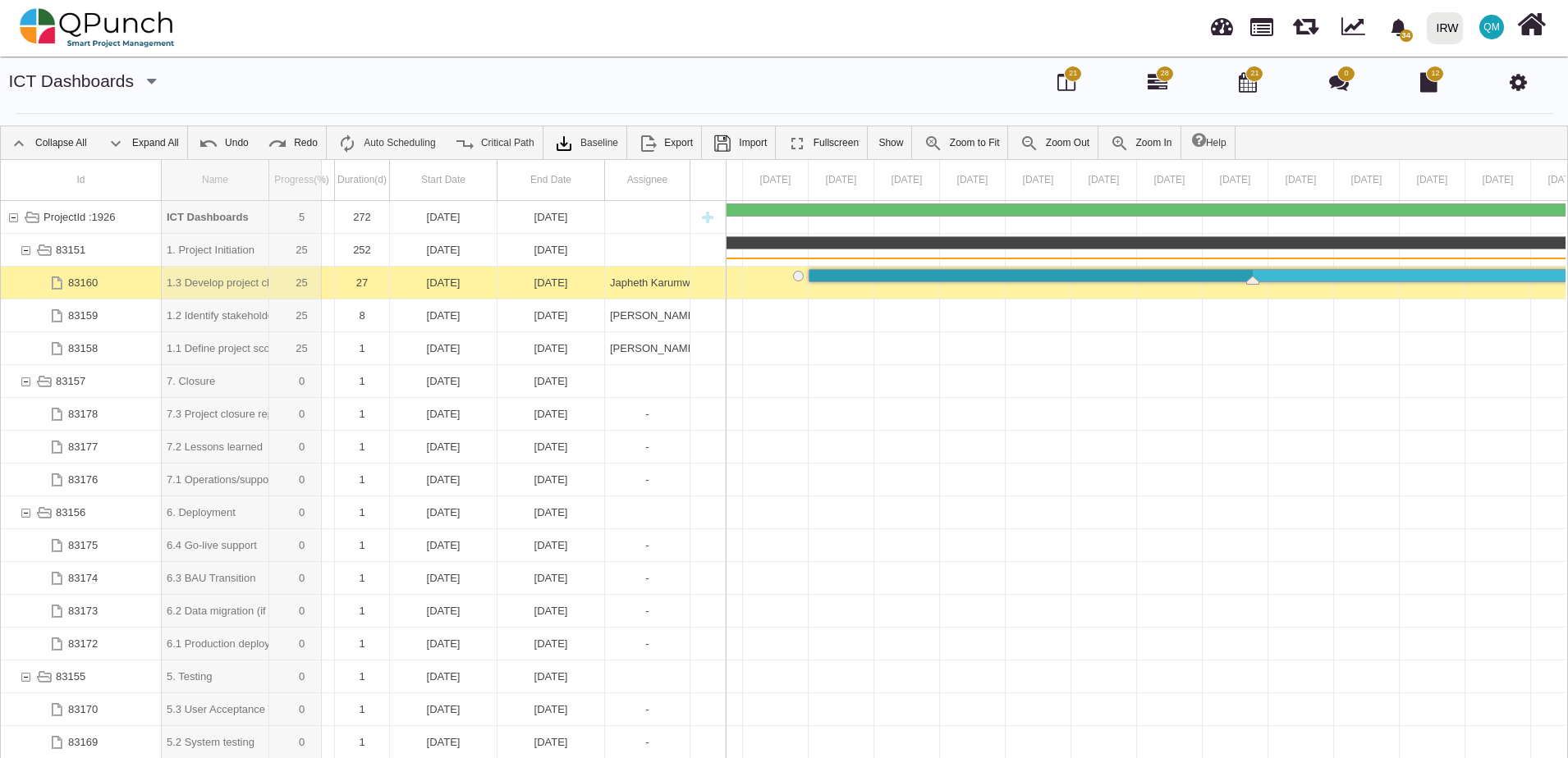
drag, startPoint x: 267, startPoint y: 178, endPoint x: 322, endPoint y: 178, distance: 55.0
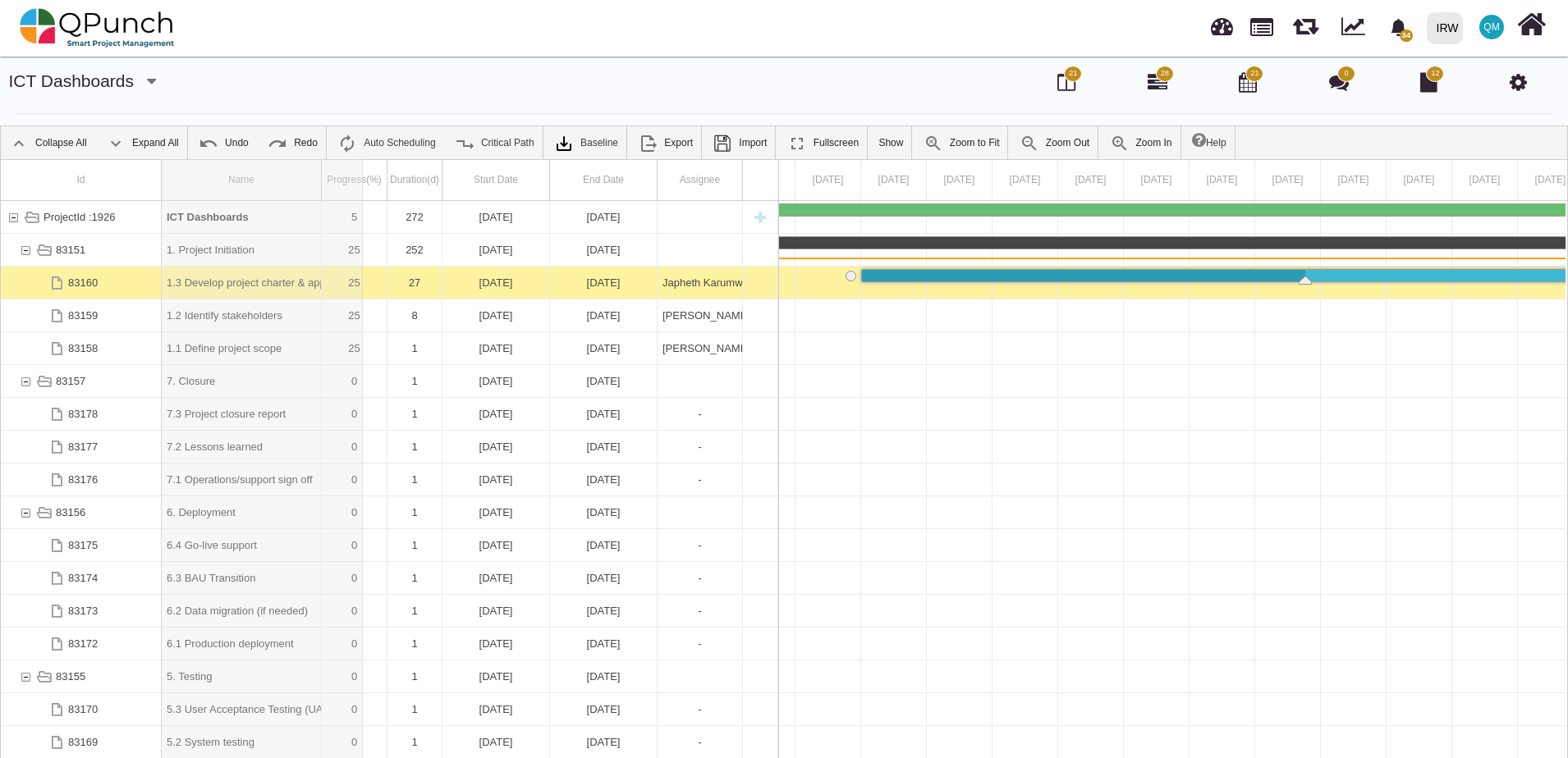
drag, startPoint x: 322, startPoint y: 178, endPoint x: 364, endPoint y: 178, distance: 42.0
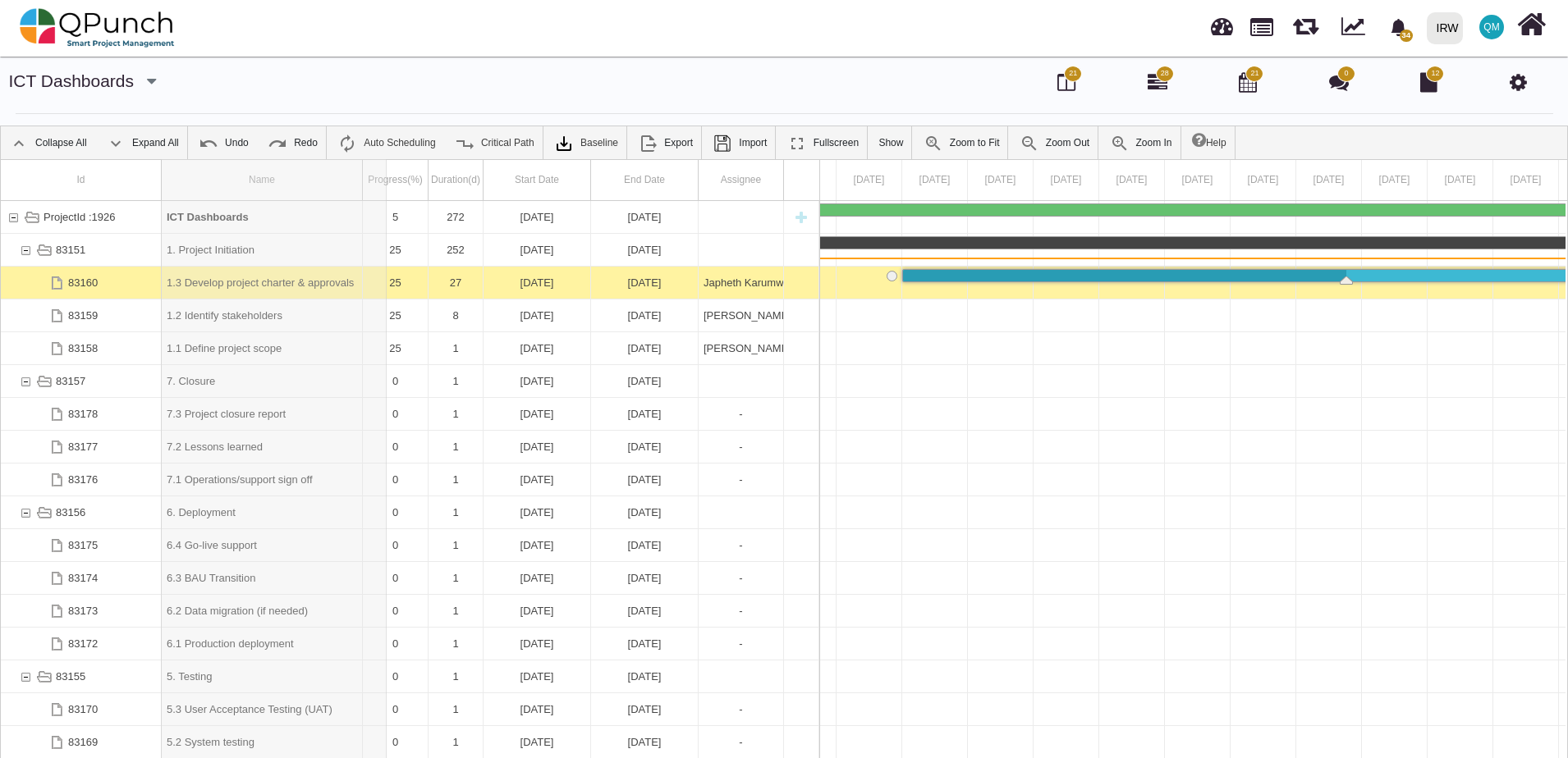
drag, startPoint x: 364, startPoint y: 178, endPoint x: 387, endPoint y: 178, distance: 23.0
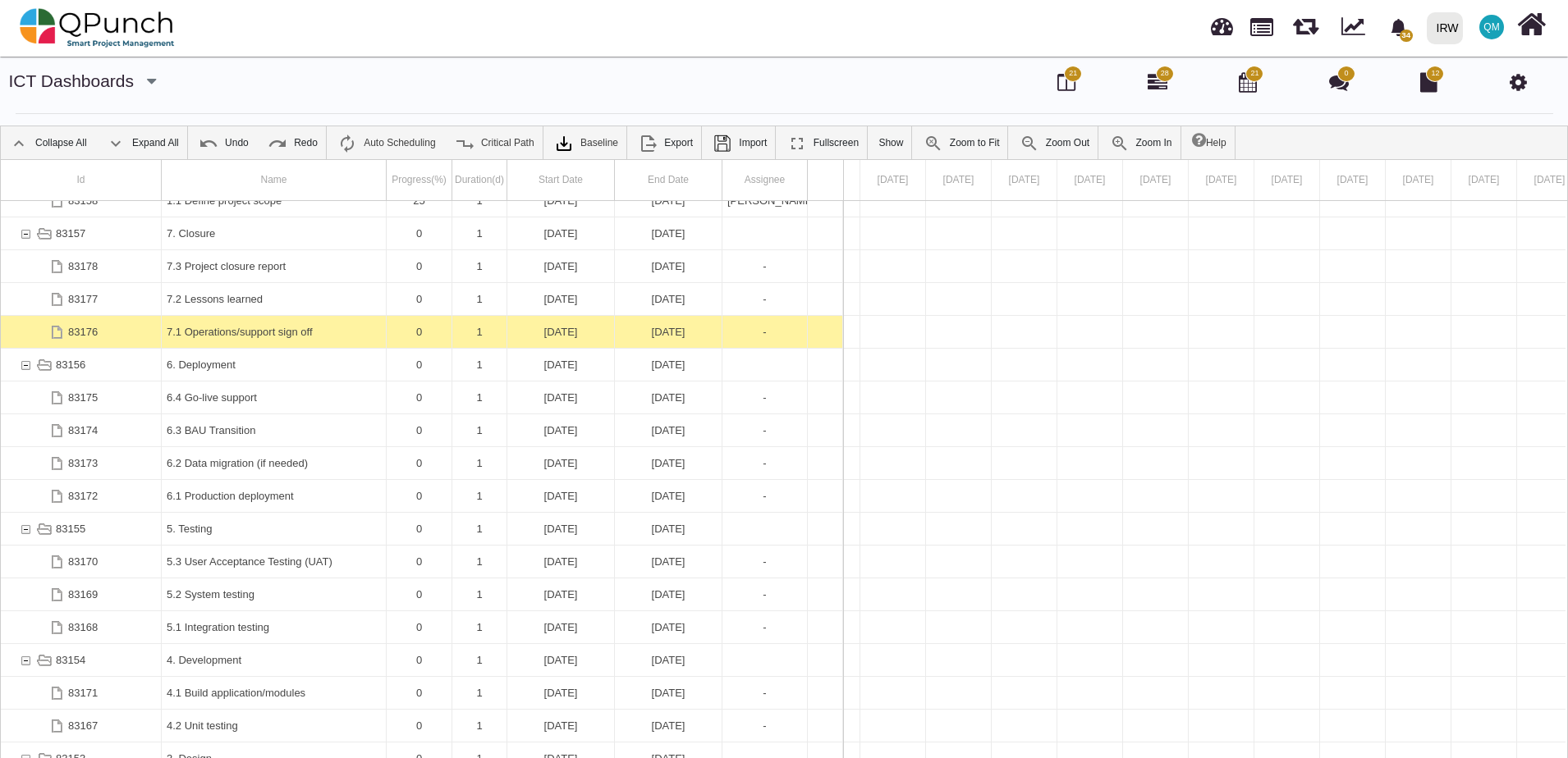
scroll to position [0, 0]
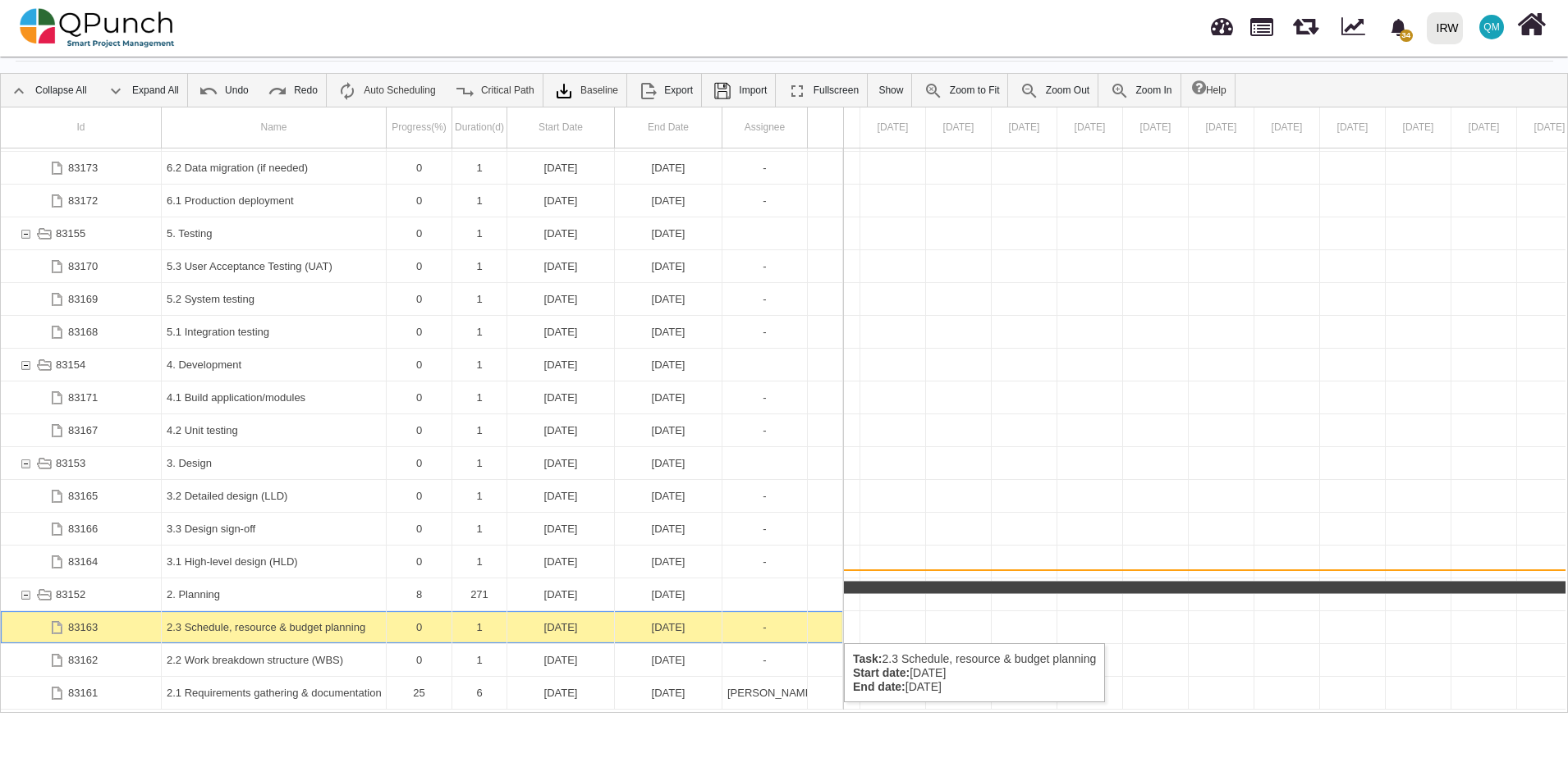
click at [267, 627] on div "2.3 Schedule, resource & budget planning" at bounding box center [274, 628] width 215 height 32
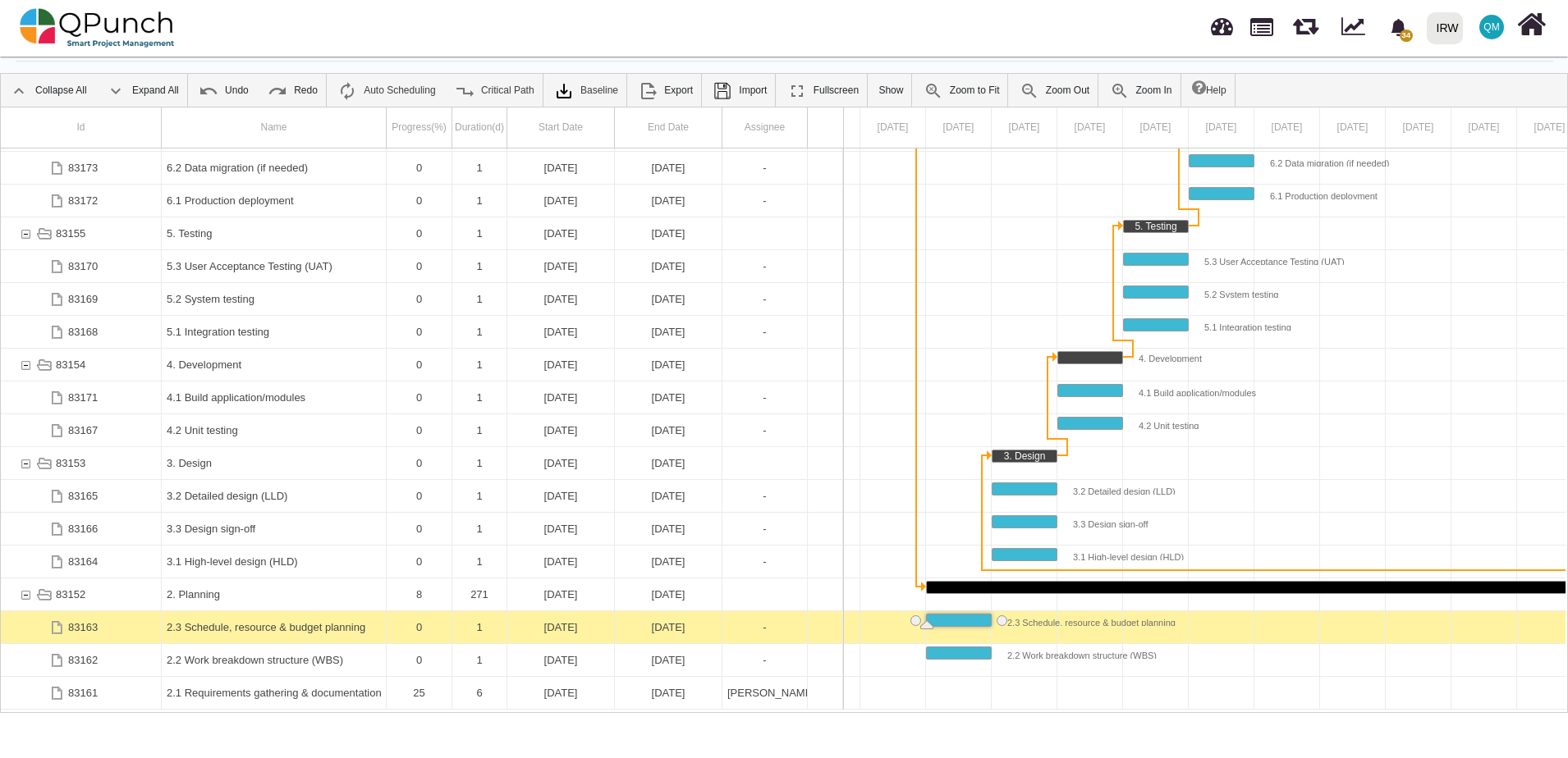
click at [267, 627] on div "2.3 Schedule, resource & budget planning" at bounding box center [274, 628] width 215 height 32
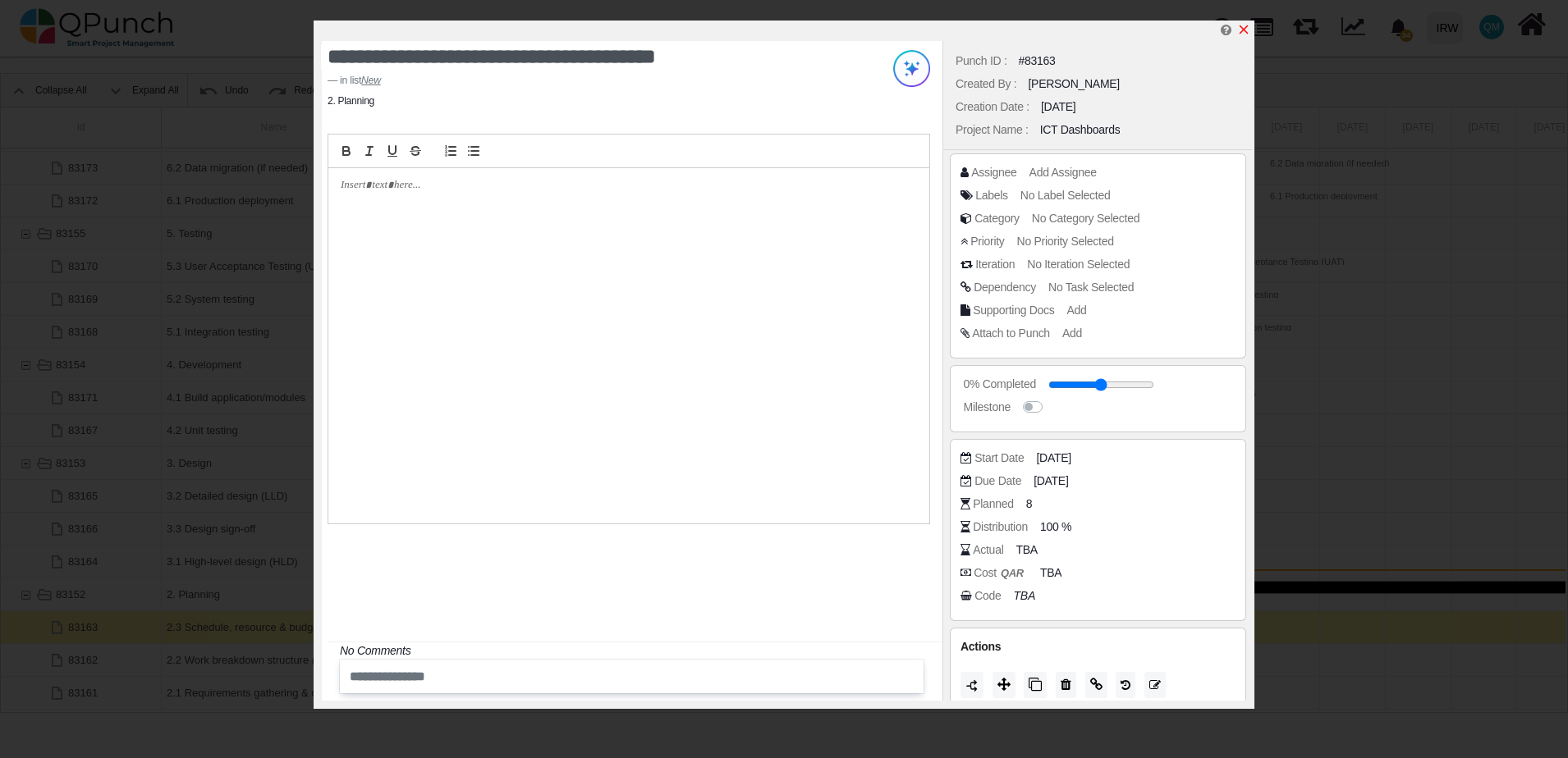
click at [1244, 26] on icon "x" at bounding box center [1244, 29] width 13 height 13
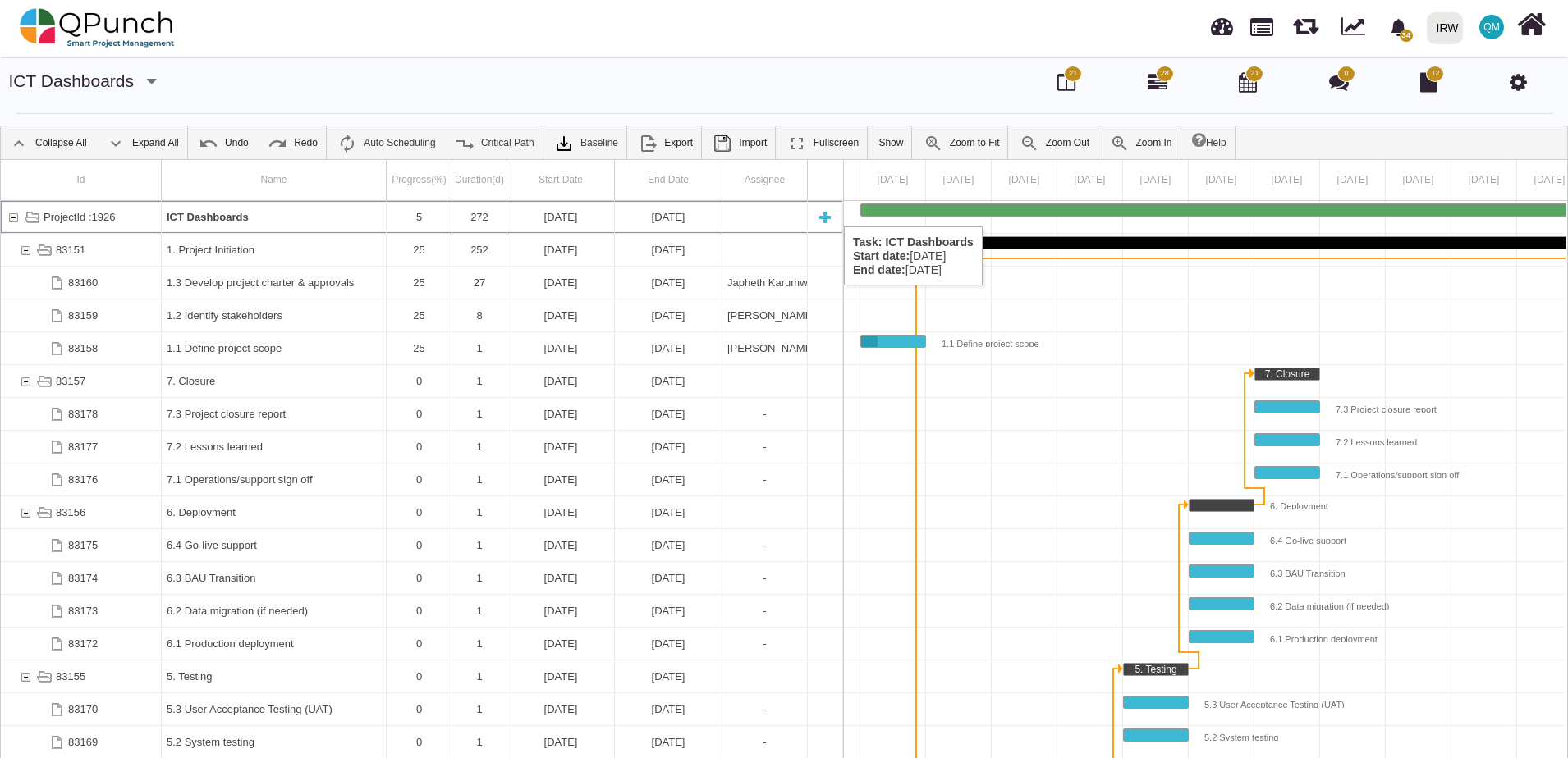
click at [330, 210] on div "ICT Dashboards" at bounding box center [274, 217] width 215 height 32
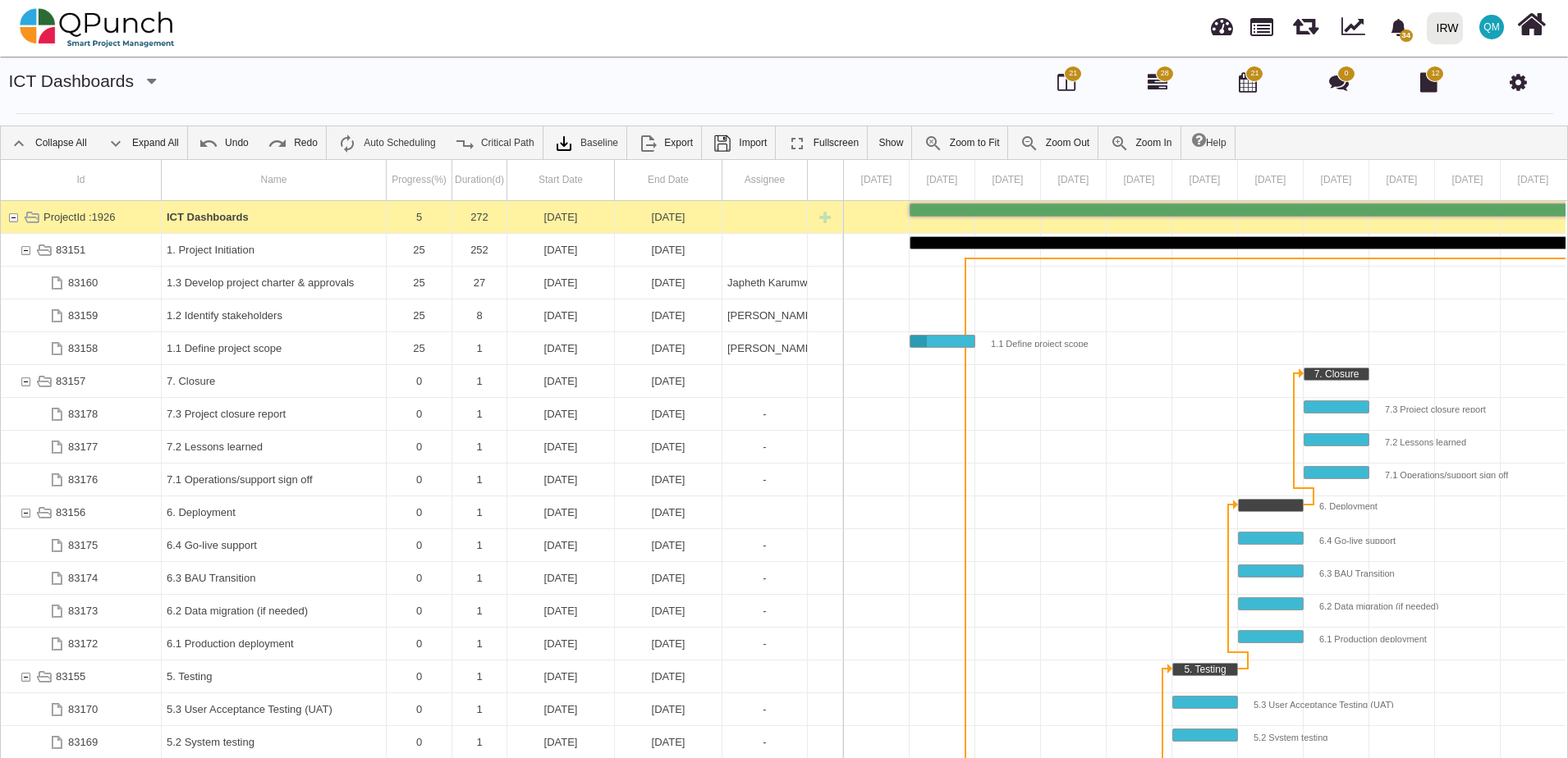
click at [330, 210] on div "ICT Dashboards" at bounding box center [274, 217] width 215 height 32
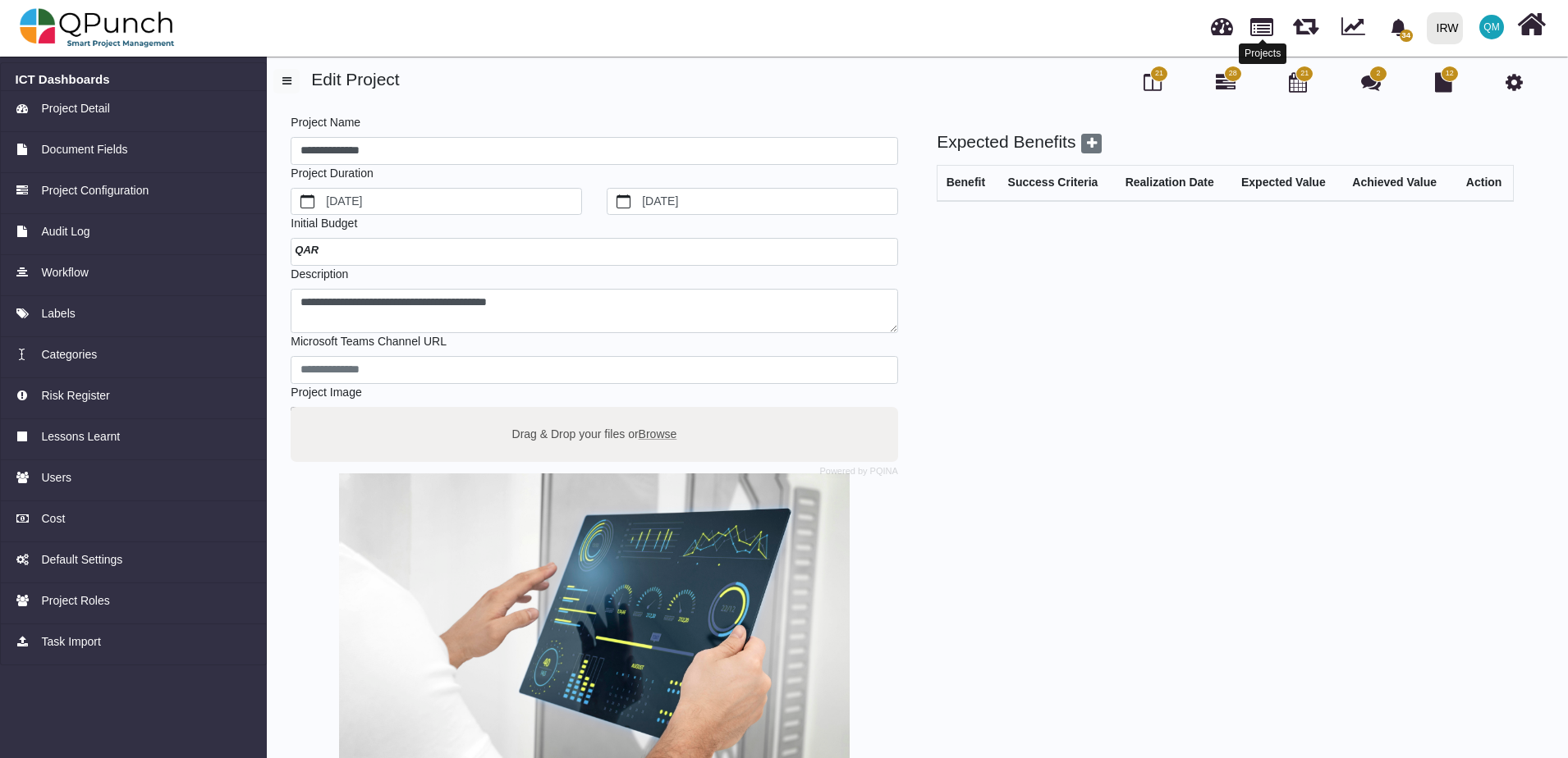
click at [1262, 28] on link at bounding box center [1262, 25] width 23 height 28
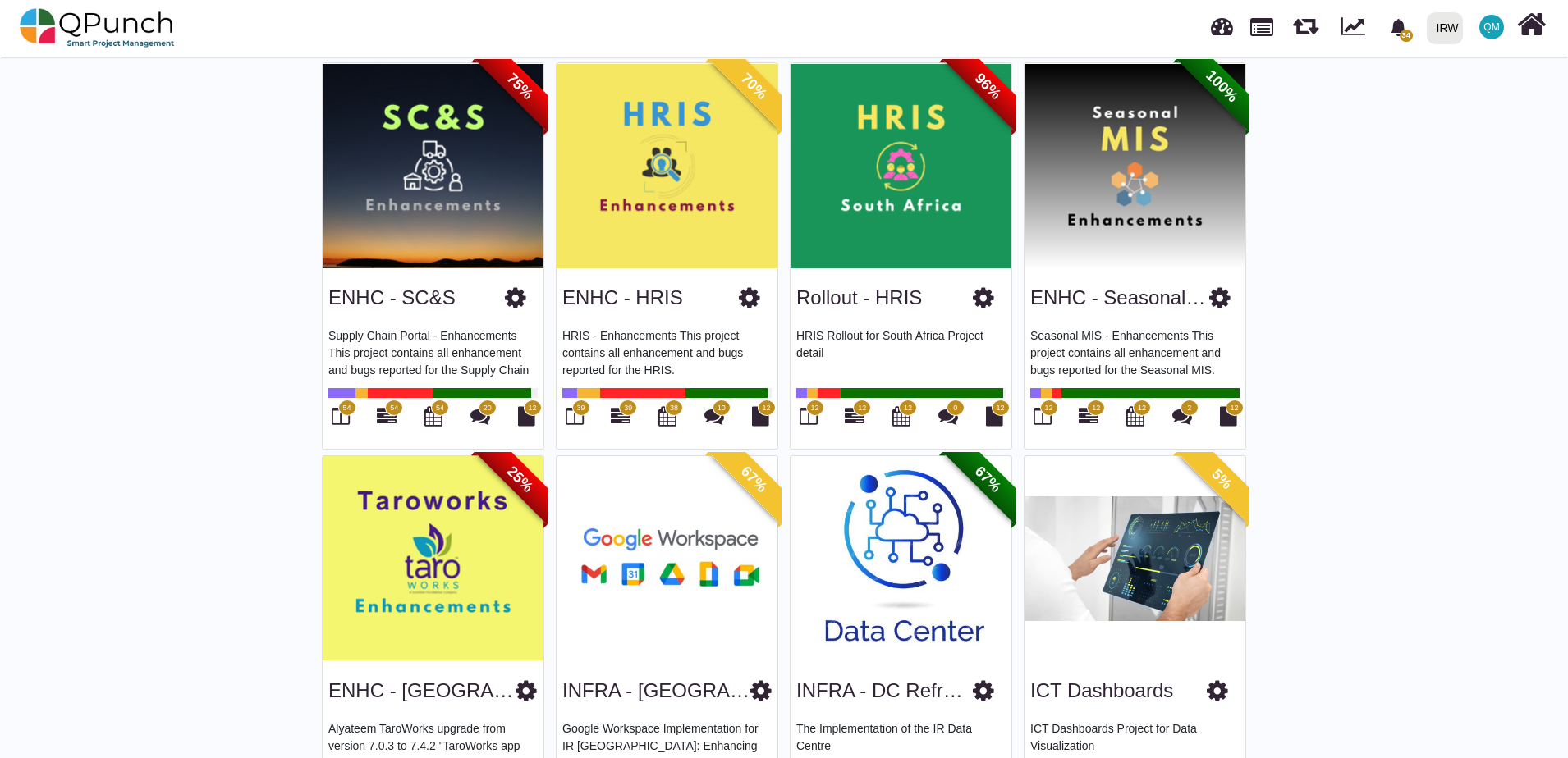
scroll to position [600, 0]
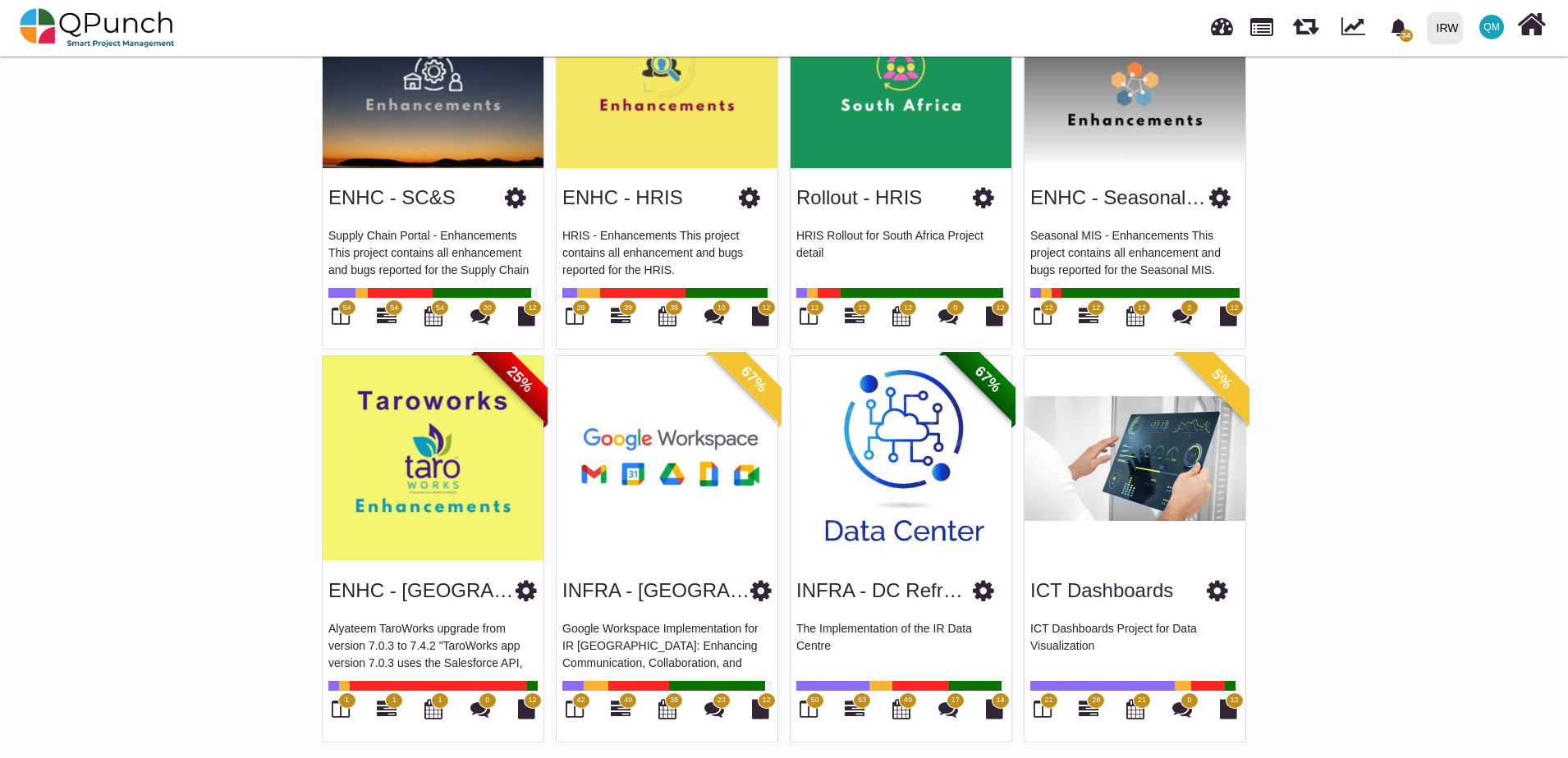
click at [1117, 517] on img at bounding box center [1135, 459] width 221 height 205
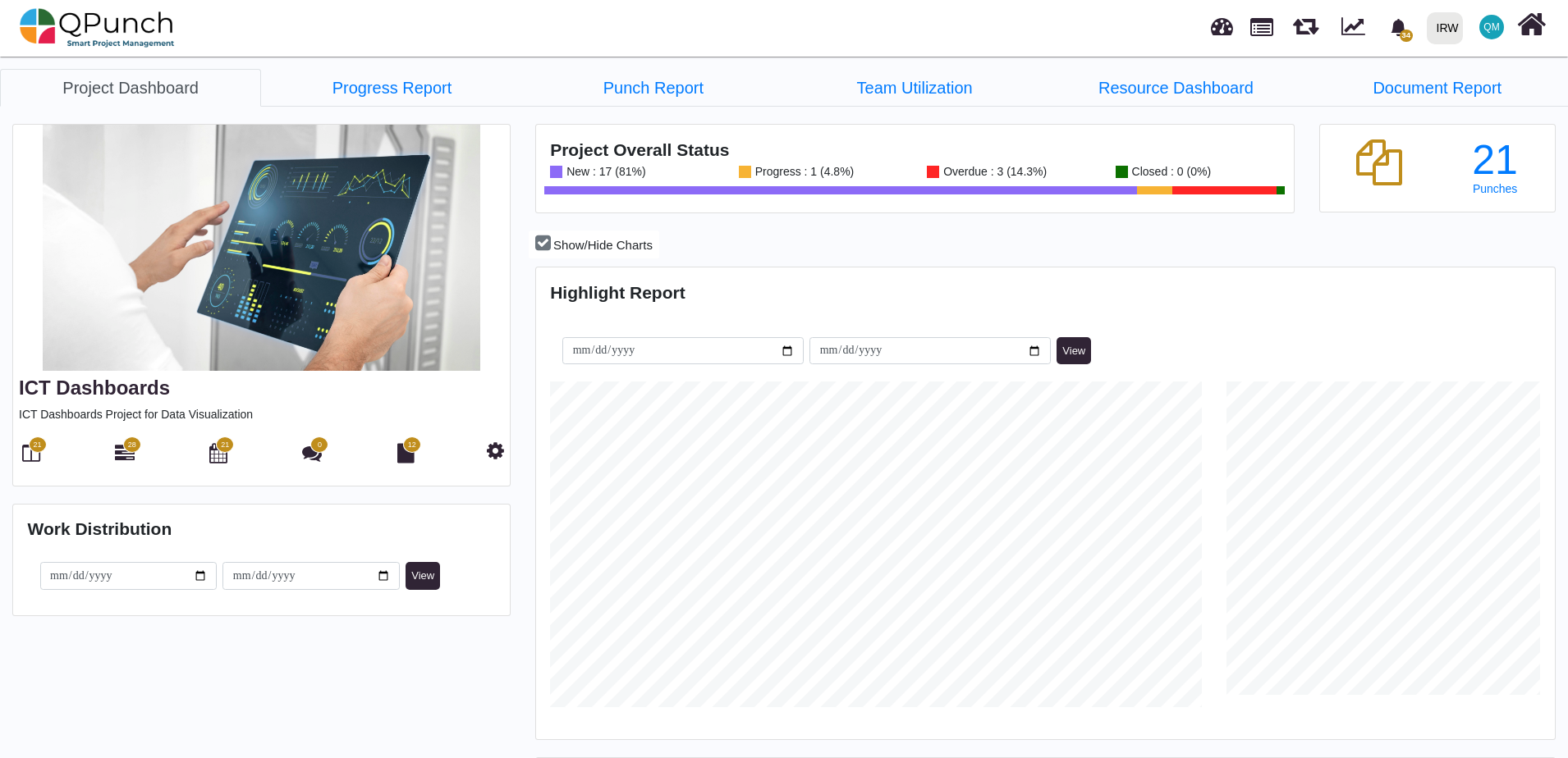
scroll to position [326, 338]
click at [129, 452] on span "28" at bounding box center [131, 445] width 18 height 17
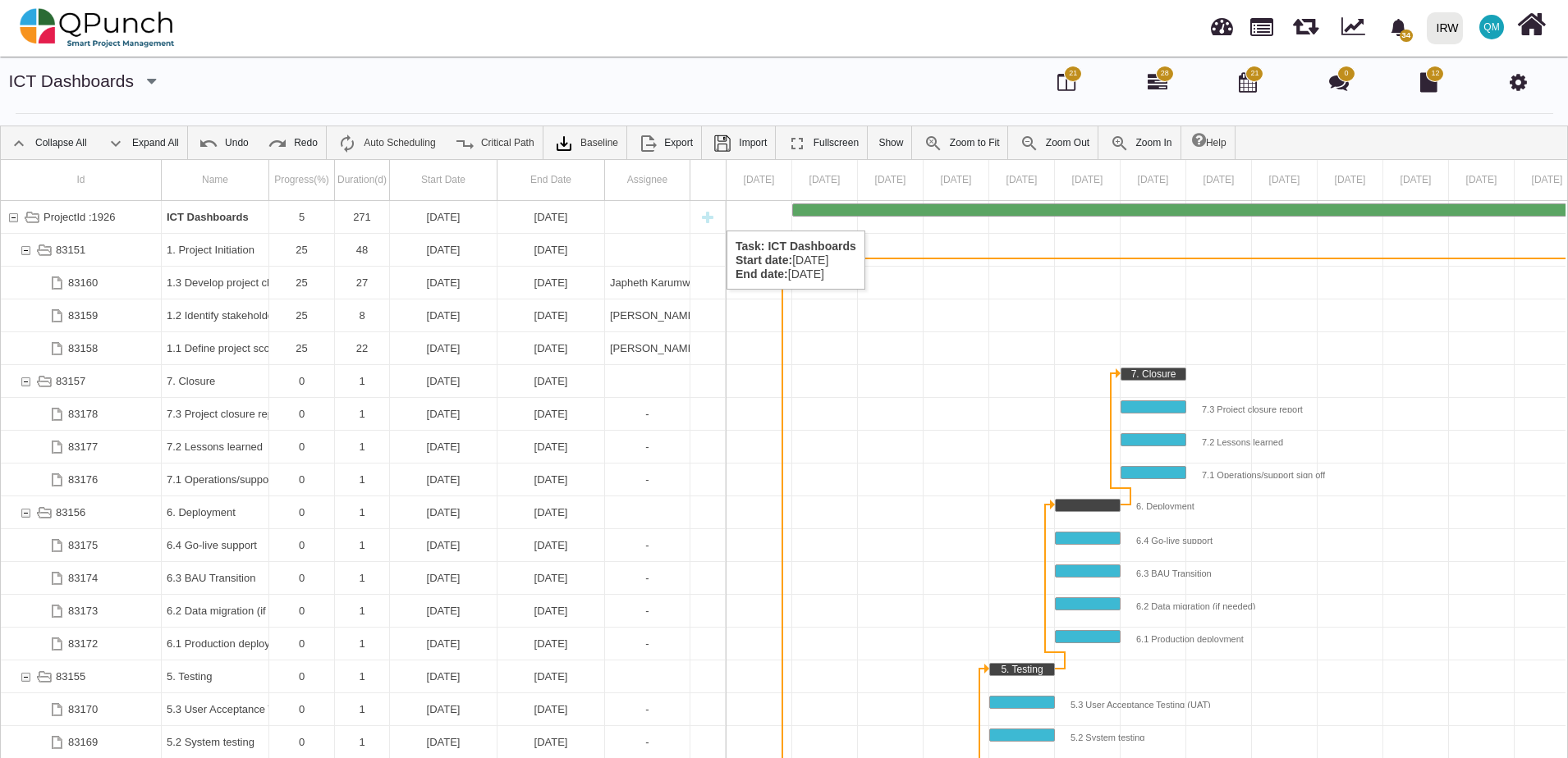
drag, startPoint x: 707, startPoint y: 215, endPoint x: 675, endPoint y: 40, distance: 177.9
click at [675, 40] on nav "34 Notification Clear 3.12 Data Migration from Exchange to Google W [PERSON_NAM…" at bounding box center [784, 28] width 1568 height 56
click at [225, 217] on b "ICT Dashboards" at bounding box center [208, 217] width 82 height 13
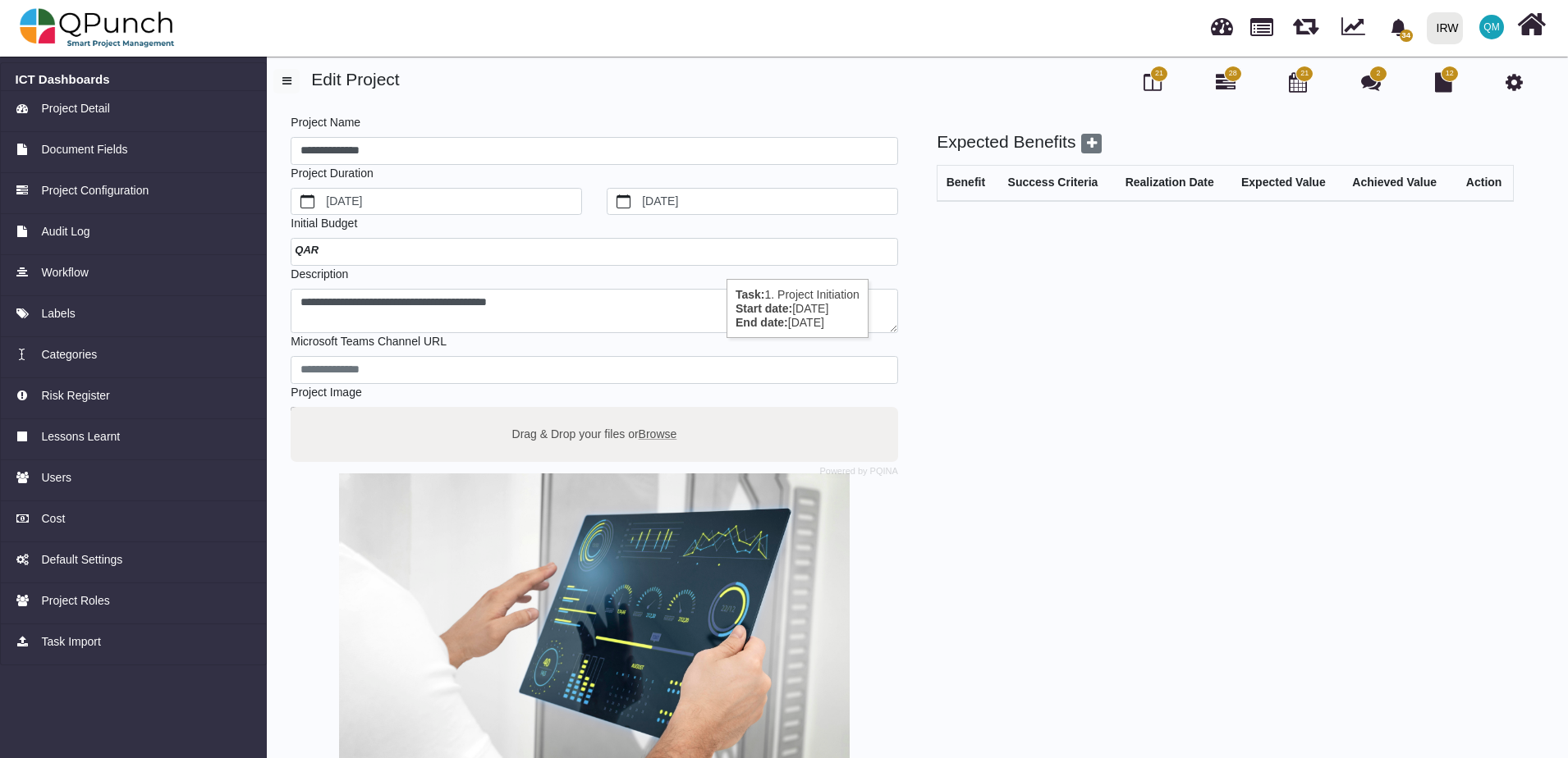
click at [1225, 73] on span "28" at bounding box center [1232, 74] width 18 height 17
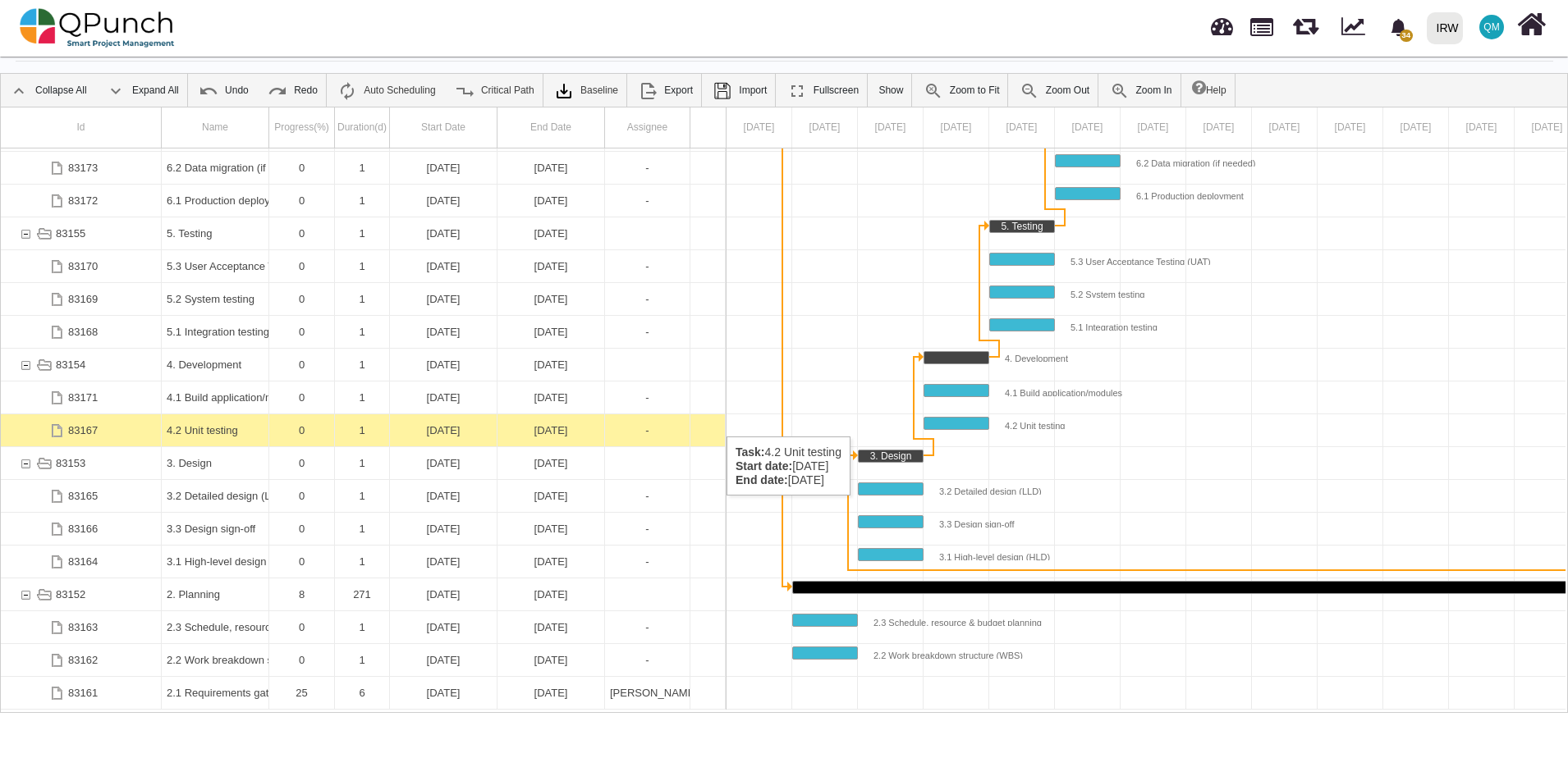
scroll to position [316, 0]
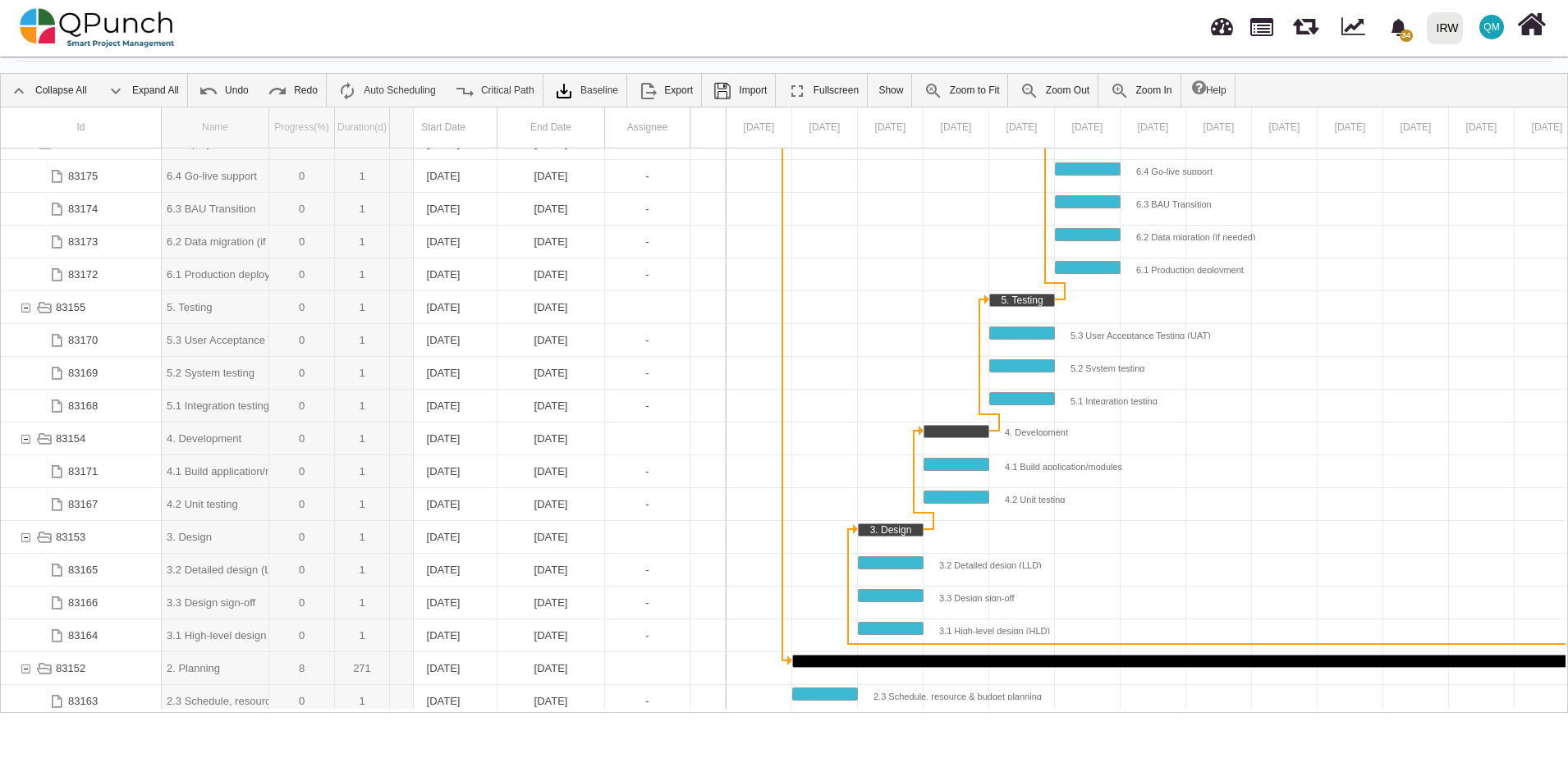
drag, startPoint x: 269, startPoint y: 135, endPoint x: 414, endPoint y: 140, distance: 145.1
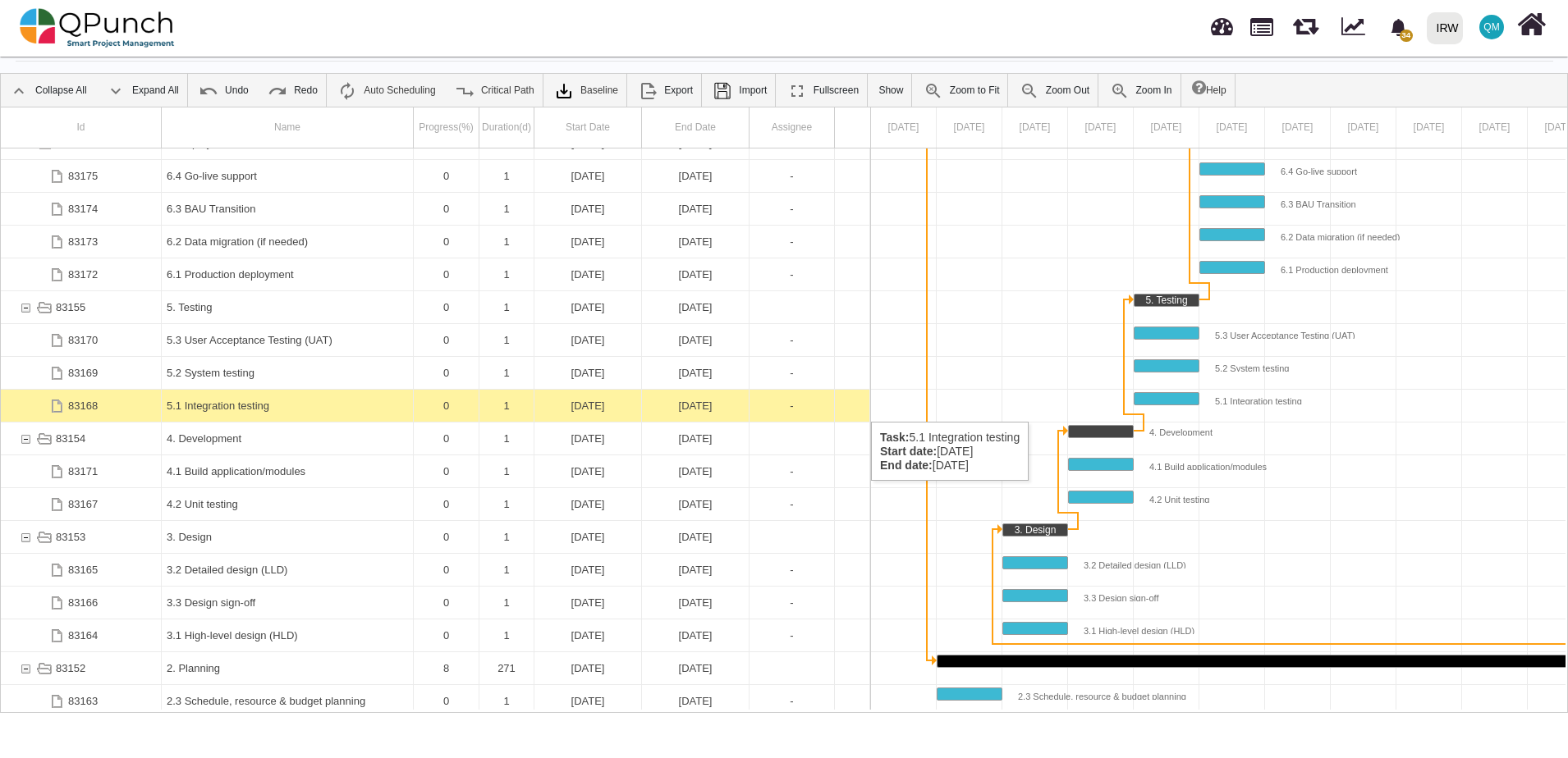
scroll to position [390, 0]
